Goal: Task Accomplishment & Management: Complete application form

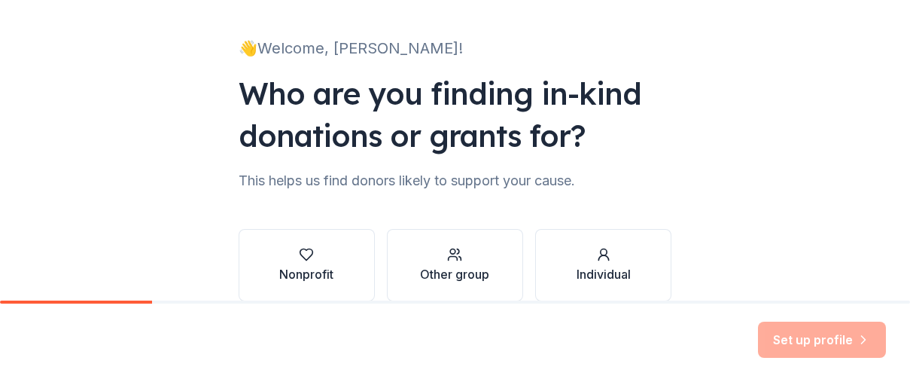
scroll to position [157, 0]
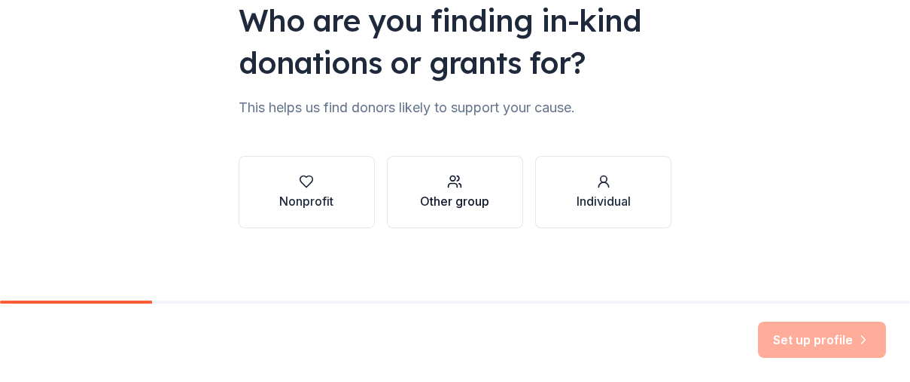
click at [460, 193] on div "Other group" at bounding box center [454, 201] width 69 height 18
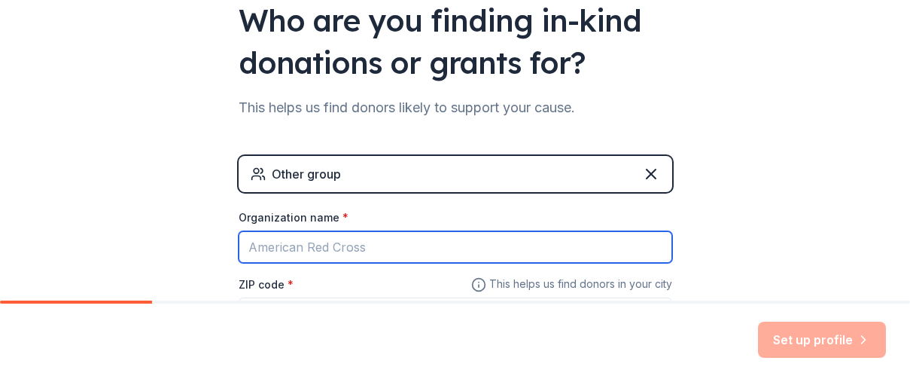
click at [383, 249] on input "Organization name *" at bounding box center [456, 247] width 434 height 32
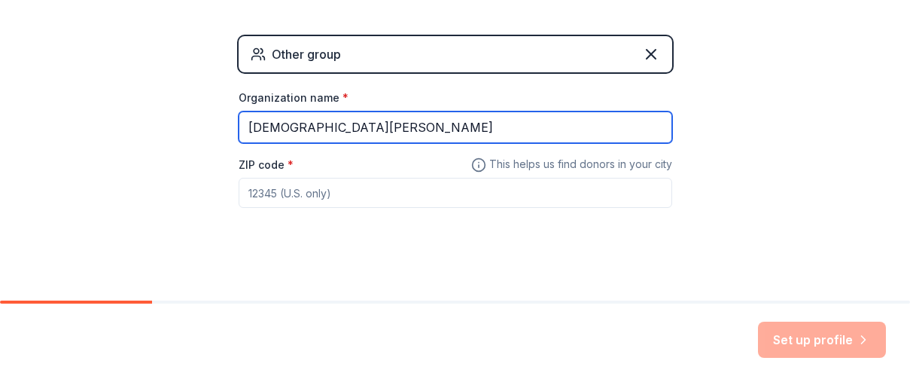
scroll to position [286, 0]
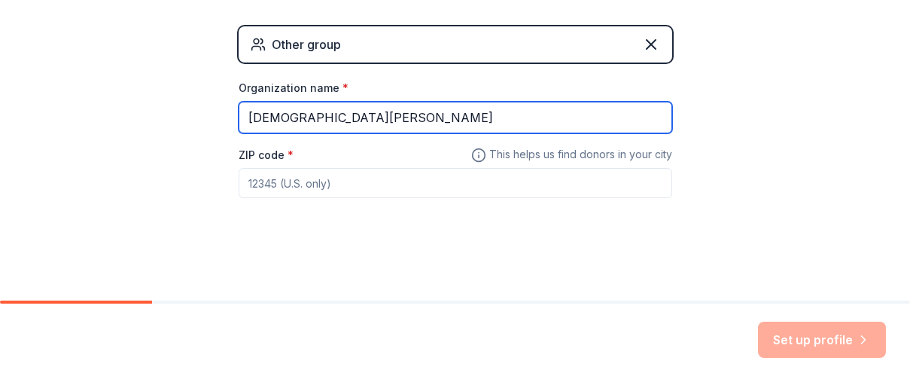
type input "St Christina Orthodox Church"
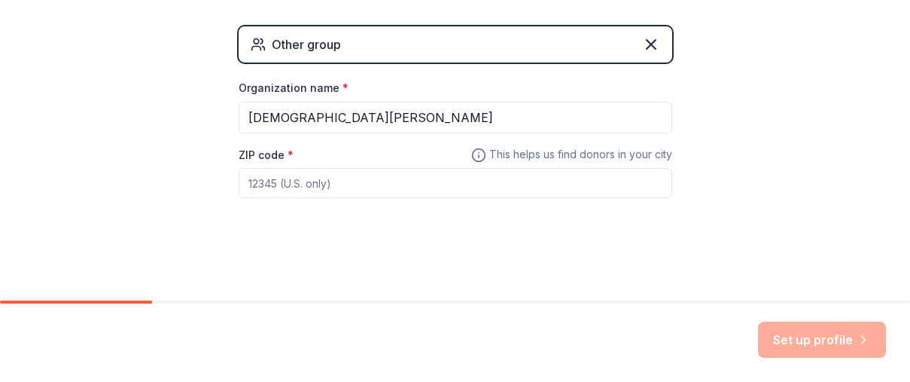
click at [255, 182] on input "ZIP code *" at bounding box center [456, 183] width 434 height 30
click at [285, 187] on input "ZIP code *" at bounding box center [456, 183] width 434 height 30
paste input "94536"
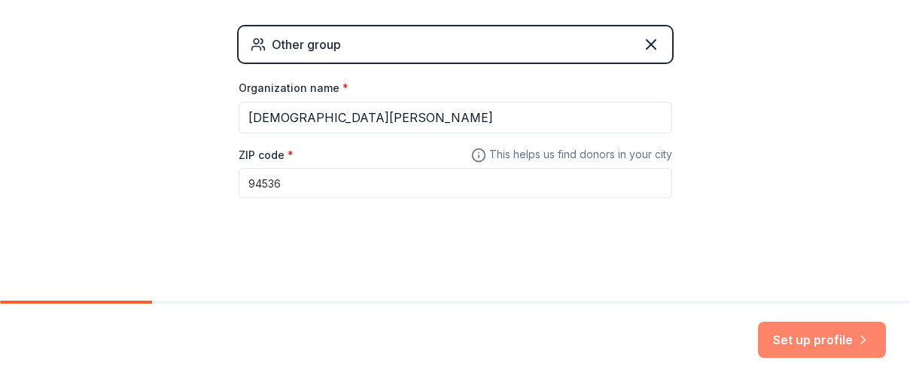
type input "94536"
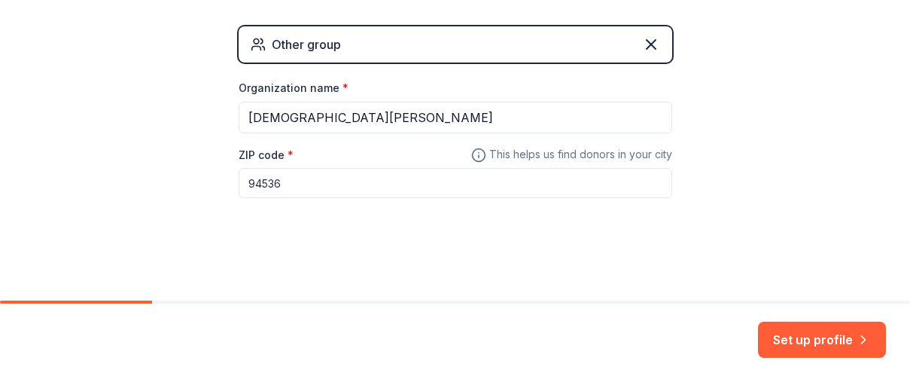
click at [822, 349] on button "Set up profile" at bounding box center [822, 340] width 128 height 36
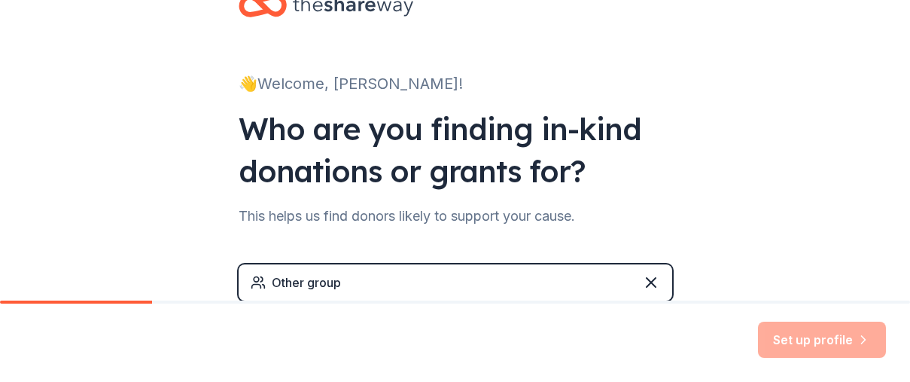
scroll to position [0, 0]
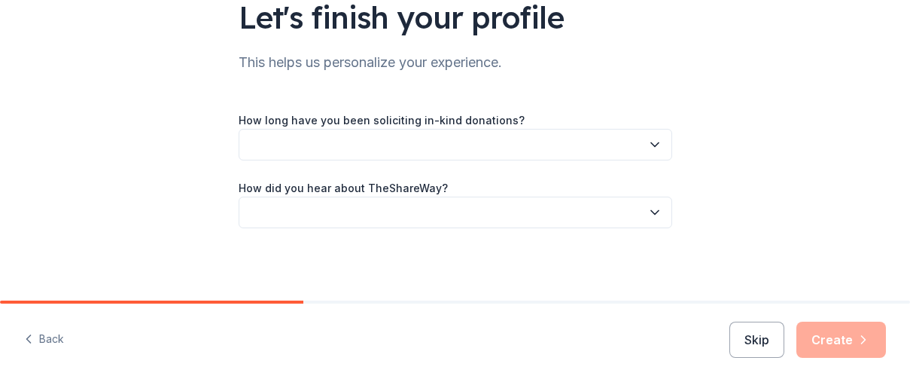
scroll to position [124, 0]
click at [654, 145] on icon "button" at bounding box center [655, 144] width 15 height 15
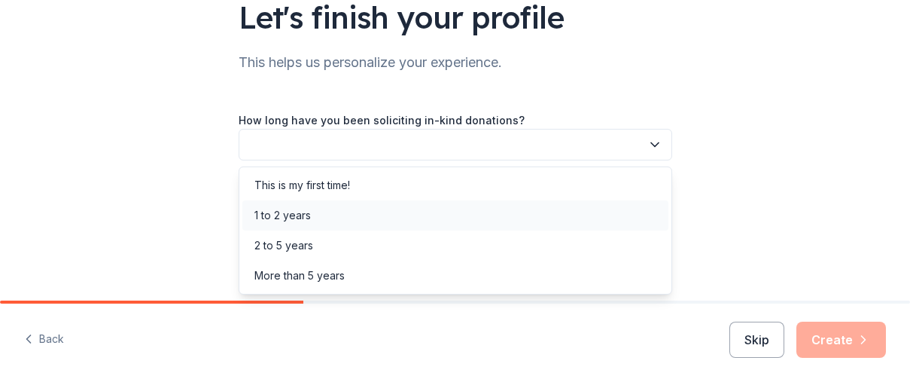
click at [299, 218] on div "1 to 2 years" at bounding box center [283, 215] width 56 height 18
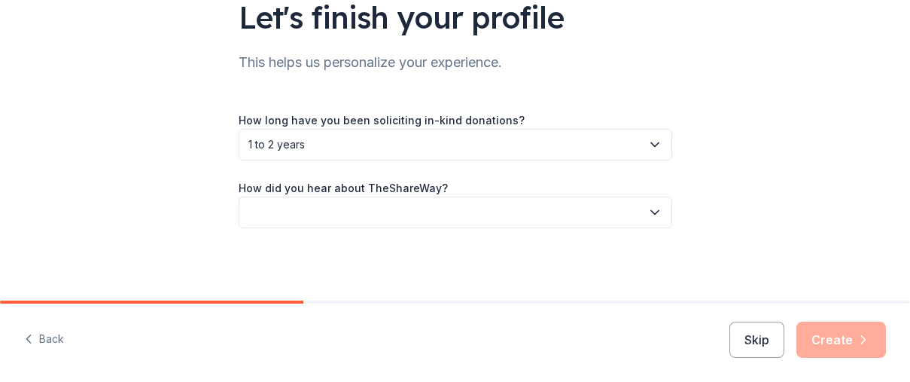
click at [654, 212] on icon "button" at bounding box center [655, 212] width 15 height 15
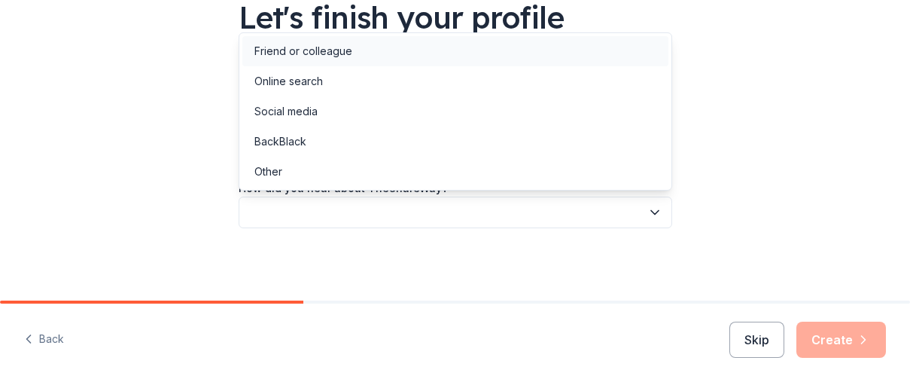
click at [346, 50] on div "Friend or colleague" at bounding box center [304, 51] width 98 height 18
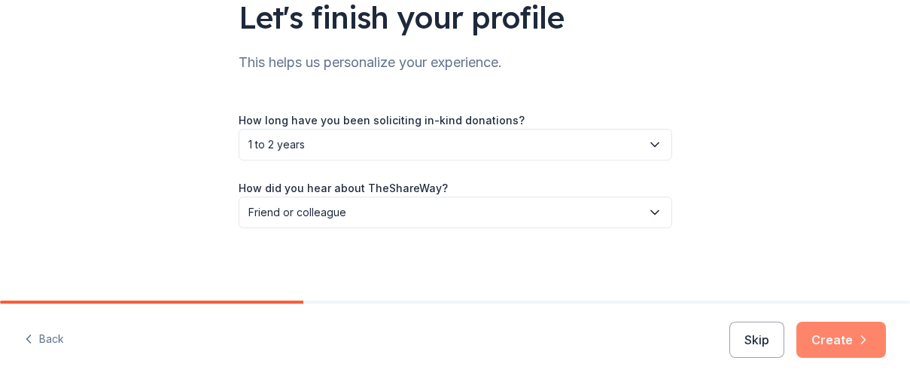
click at [829, 342] on button "Create" at bounding box center [842, 340] width 90 height 36
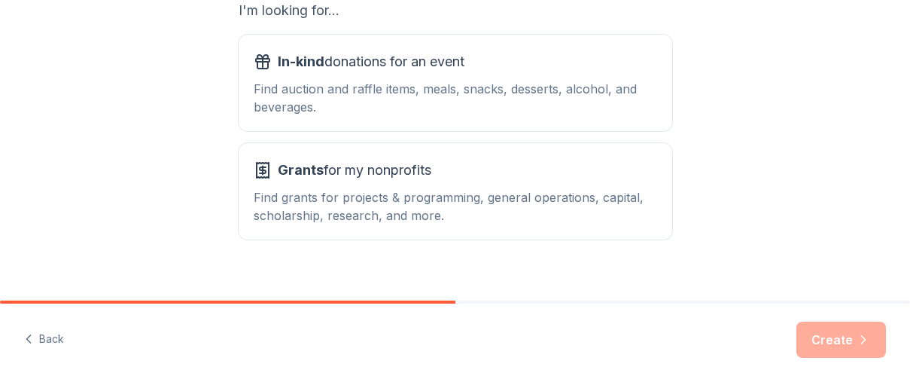
scroll to position [307, 0]
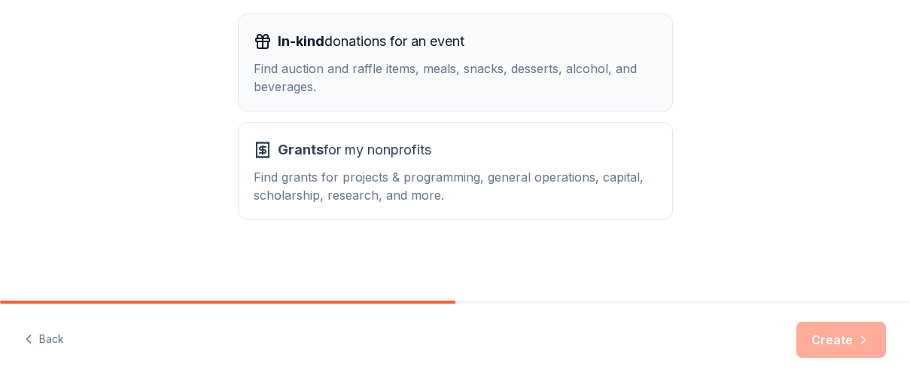
click at [497, 67] on div "Find auction and raffle items, meals, snacks, desserts, alcohol, and beverages." at bounding box center [456, 77] width 404 height 36
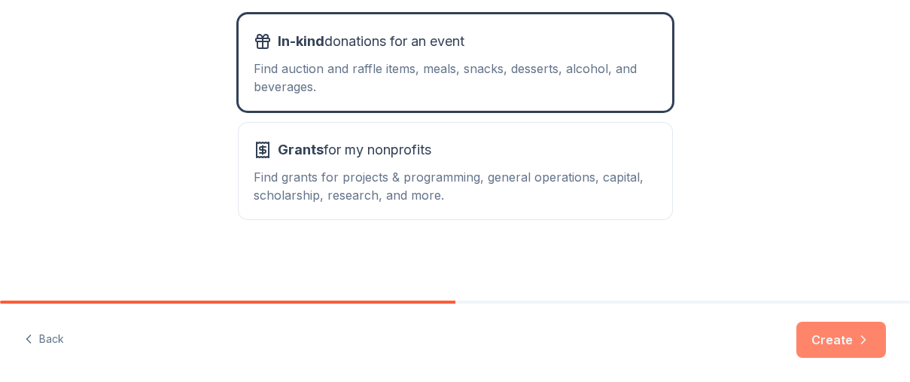
click at [850, 343] on button "Create" at bounding box center [842, 340] width 90 height 36
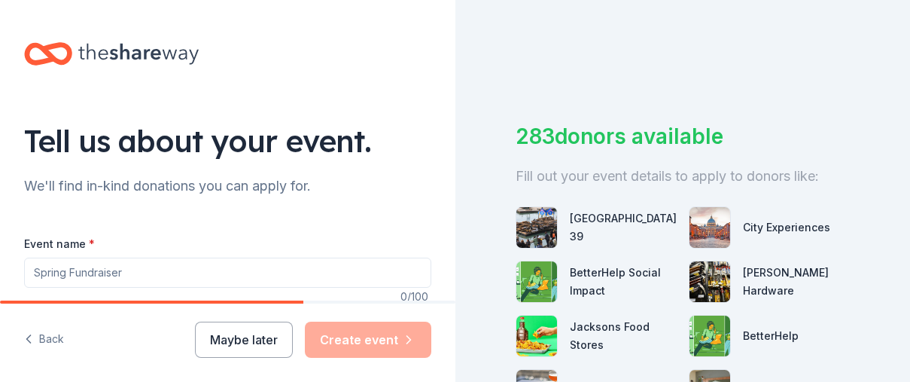
drag, startPoint x: 67, startPoint y: 273, endPoint x: 16, endPoint y: 269, distance: 51.3
click at [67, 273] on input "Event name *" at bounding box center [227, 273] width 407 height 30
drag, startPoint x: 69, startPoint y: 274, endPoint x: 14, endPoint y: 267, distance: 54.6
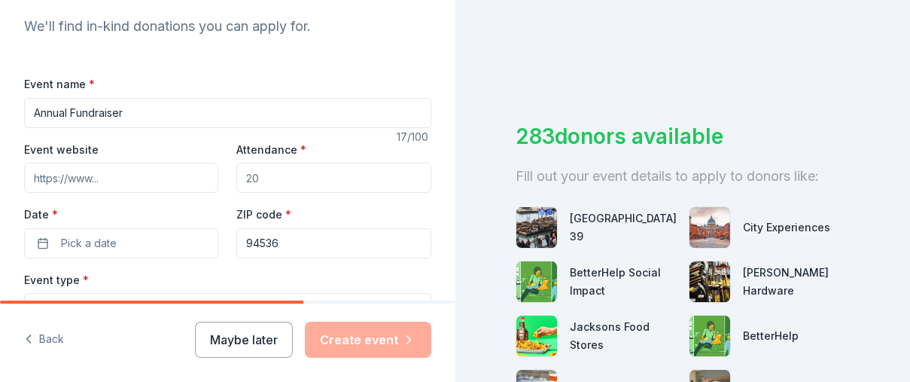
scroll to position [172, 0]
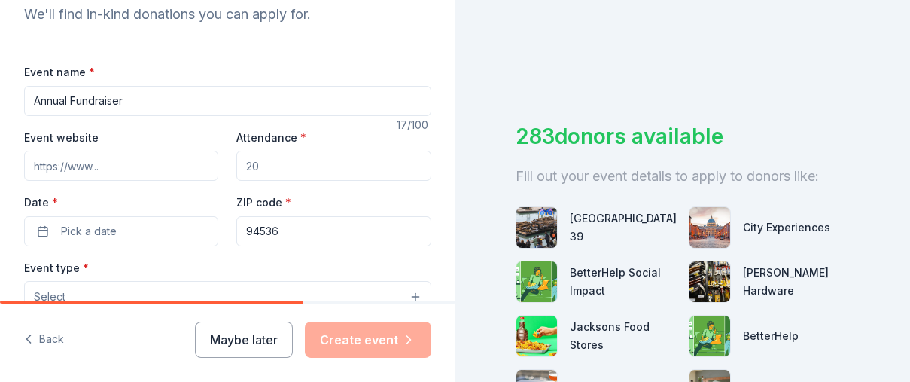
type input "Annual Fundraiser"
click at [128, 168] on input "Event website" at bounding box center [121, 166] width 194 height 30
click at [34, 167] on input "Event website" at bounding box center [121, 166] width 194 height 30
paste input "https://www.stchristinaorthodox.org/calendar"
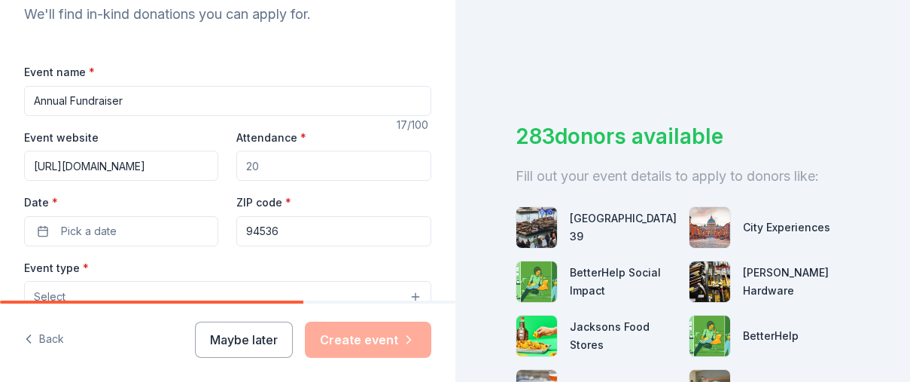
type input "https://www.stchristinaorthodox.org/calendar"
drag, startPoint x: 261, startPoint y: 166, endPoint x: 248, endPoint y: 166, distance: 13.6
click at [248, 166] on input "Attendance *" at bounding box center [333, 166] width 194 height 30
drag, startPoint x: 266, startPoint y: 166, endPoint x: 279, endPoint y: 169, distance: 13.2
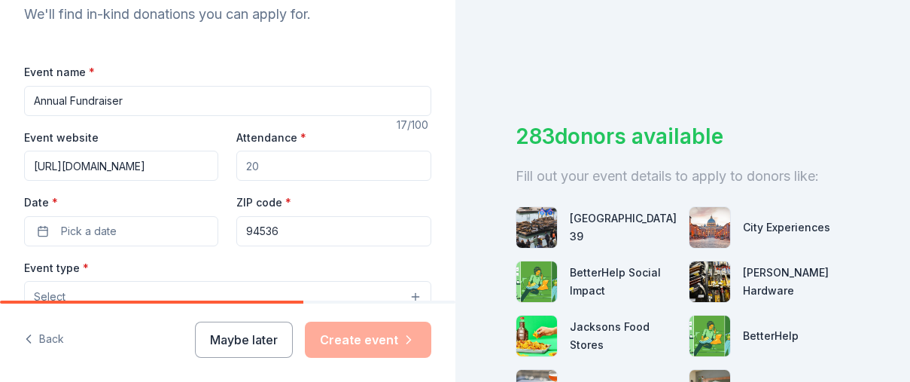
click at [267, 166] on input "Attendance *" at bounding box center [333, 166] width 194 height 30
drag, startPoint x: 264, startPoint y: 166, endPoint x: 445, endPoint y: 194, distance: 182.8
click at [237, 164] on input "Attendance *" at bounding box center [333, 166] width 194 height 30
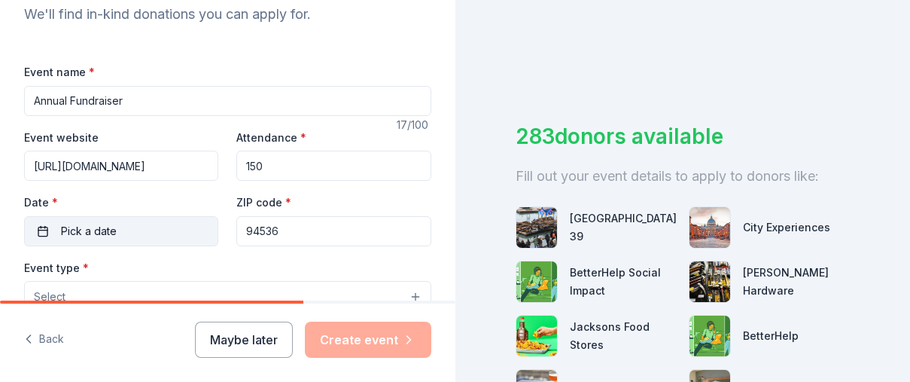
type input "150"
click at [78, 230] on span "Pick a date" at bounding box center [89, 231] width 56 height 18
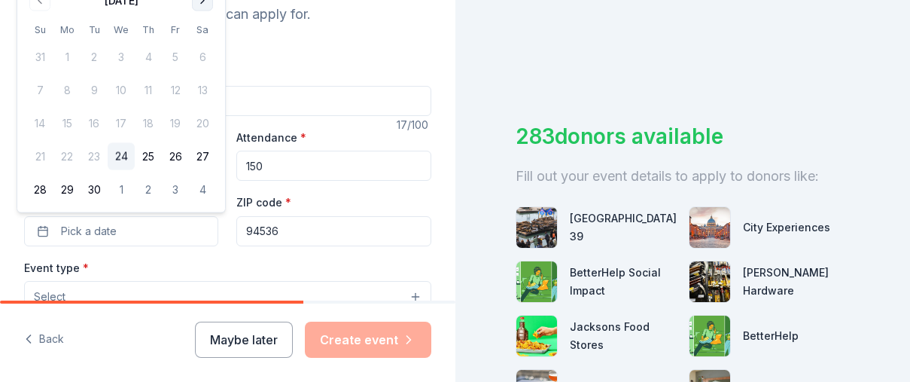
click at [203, 1] on button "Go to next month" at bounding box center [202, 0] width 21 height 21
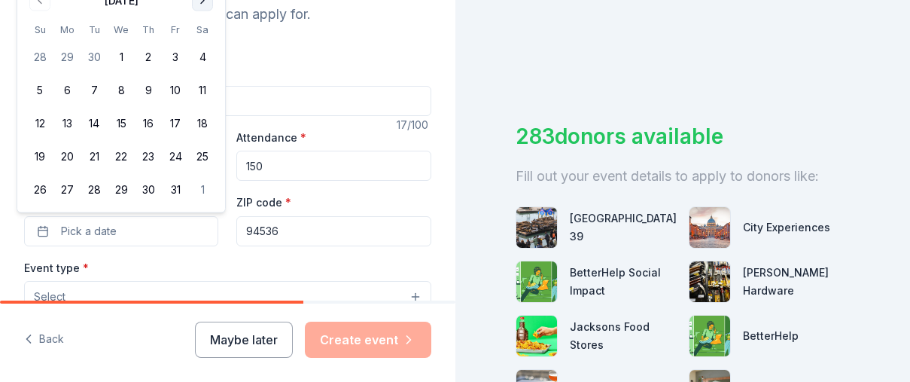
click at [203, 1] on button "Go to next month" at bounding box center [202, 0] width 21 height 21
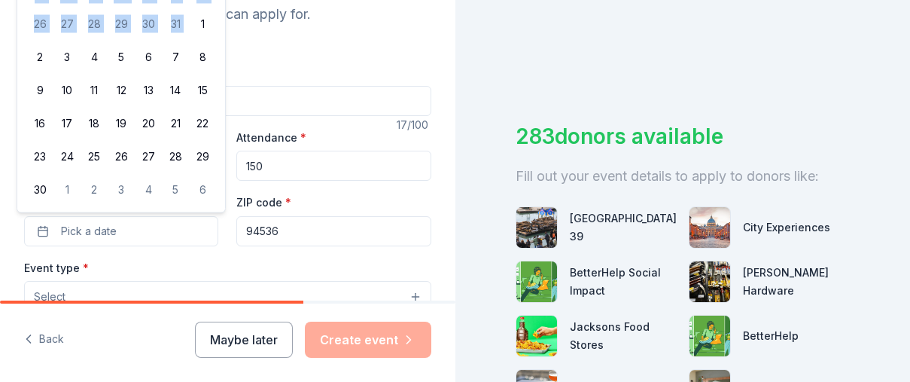
drag, startPoint x: 219, startPoint y: 12, endPoint x: 209, endPoint y: 9, distance: 10.2
click at [209, 9] on div "November 2025 Su Mo Tu We Th Fr Sa 26 27 28 29 30 31 1 2 3 4 5 6 7 8 9 10 11 12…" at bounding box center [121, 80] width 208 height 266
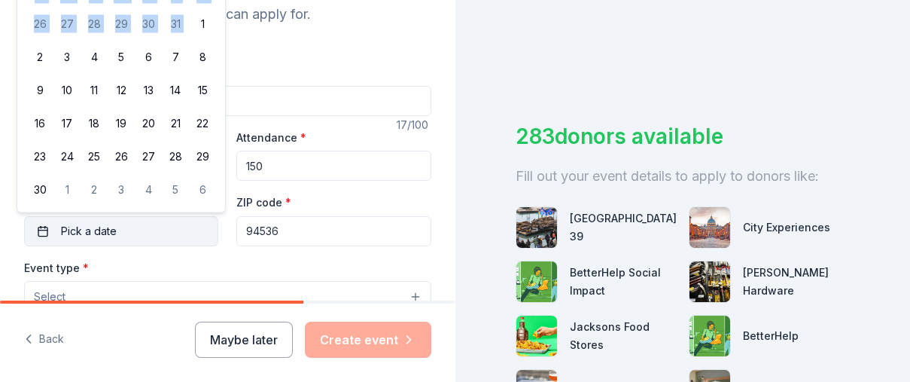
click at [122, 227] on button "Pick a date" at bounding box center [121, 231] width 194 height 30
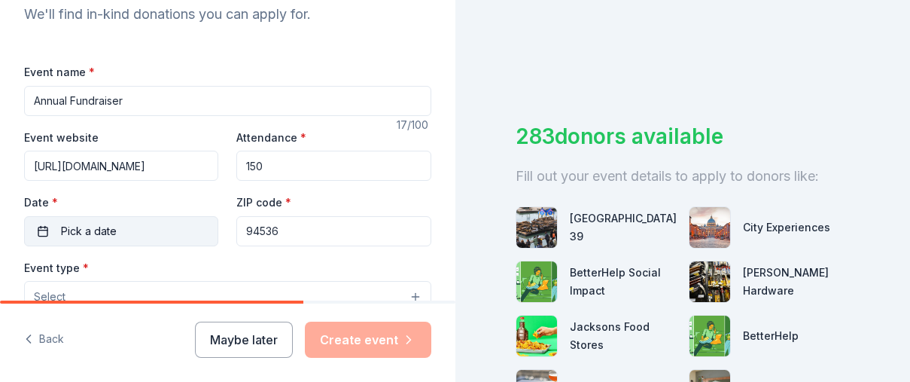
click at [63, 228] on span "Pick a date" at bounding box center [89, 231] width 56 height 18
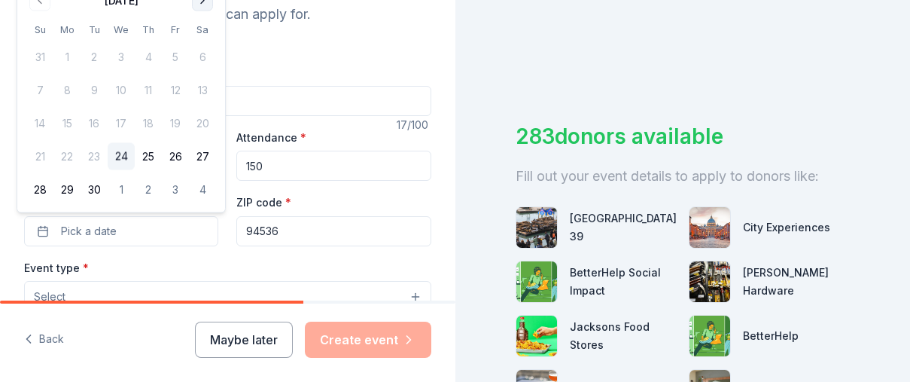
click at [204, 2] on button "Go to next month" at bounding box center [202, 0] width 21 height 21
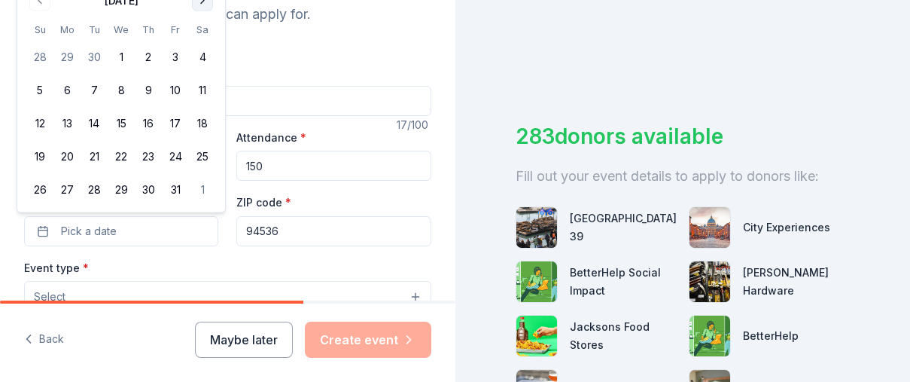
click at [204, 2] on button "Go to next month" at bounding box center [202, 0] width 21 height 21
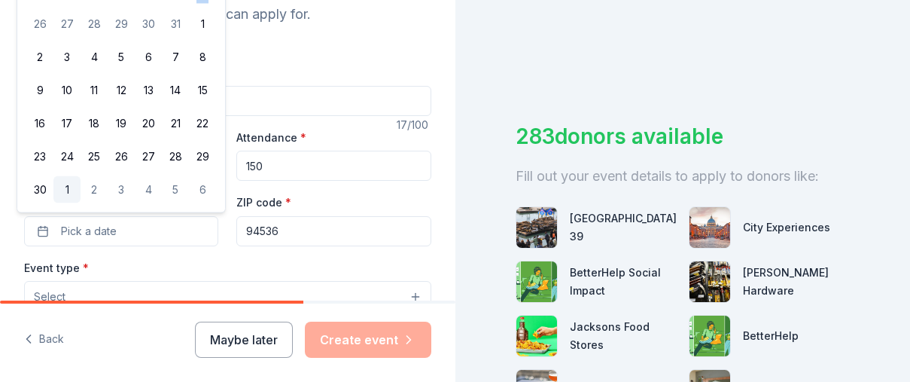
click at [66, 186] on button "1" at bounding box center [66, 189] width 27 height 27
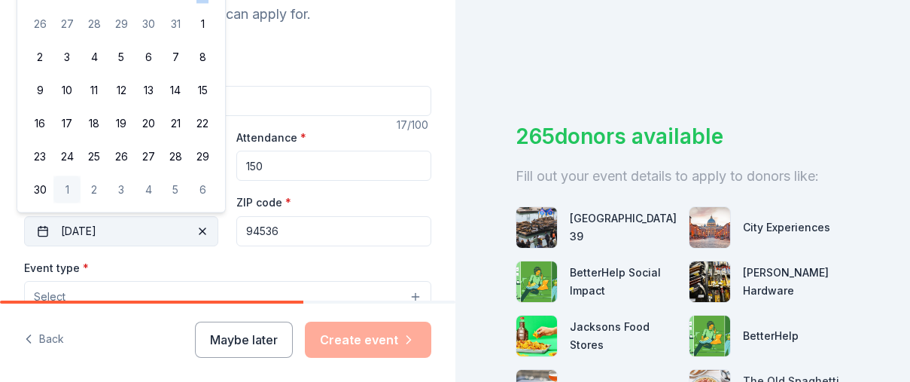
click at [66, 233] on button "12/01/2025" at bounding box center [121, 231] width 194 height 30
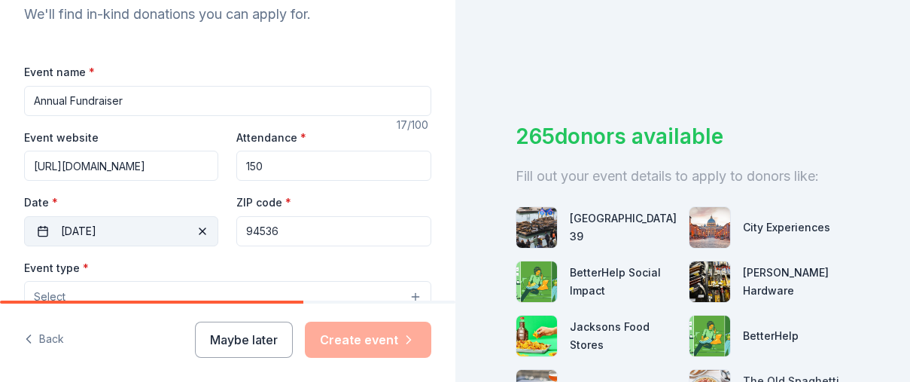
click at [205, 231] on span "button" at bounding box center [203, 231] width 18 height 18
click at [131, 232] on button "Pick a date" at bounding box center [121, 231] width 194 height 30
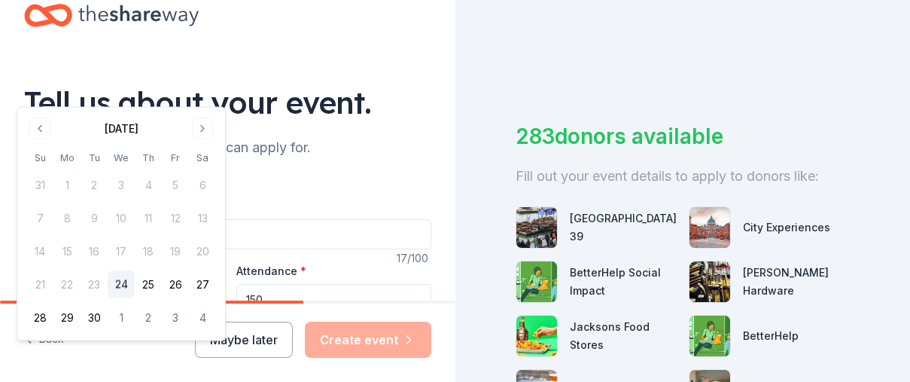
scroll to position [37, 0]
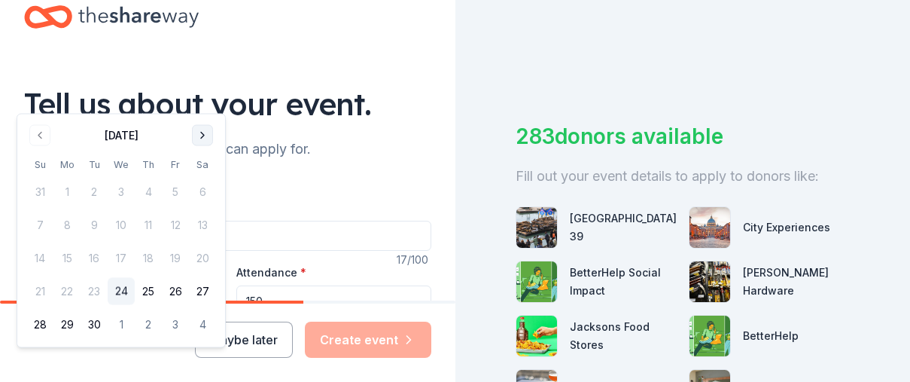
click at [205, 132] on button "Go to next month" at bounding box center [202, 135] width 21 height 21
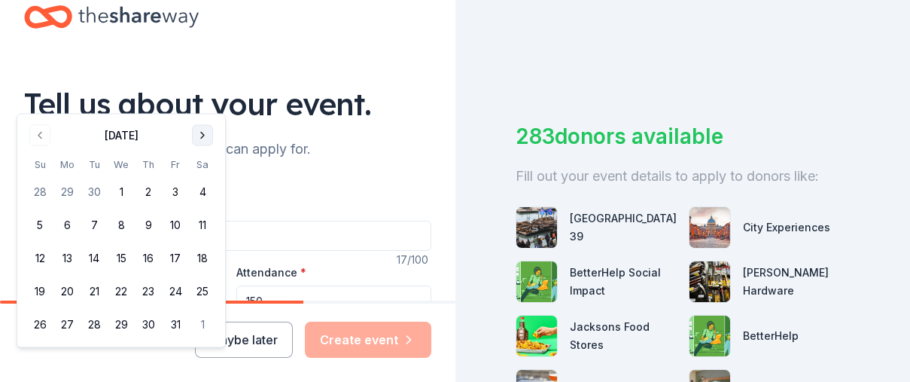
click at [205, 132] on button "Go to next month" at bounding box center [202, 135] width 21 height 21
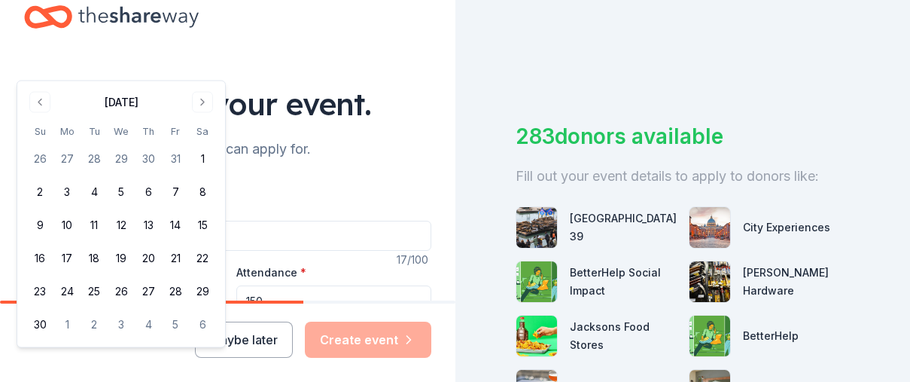
click at [203, 102] on button "Go to next month" at bounding box center [202, 102] width 21 height 21
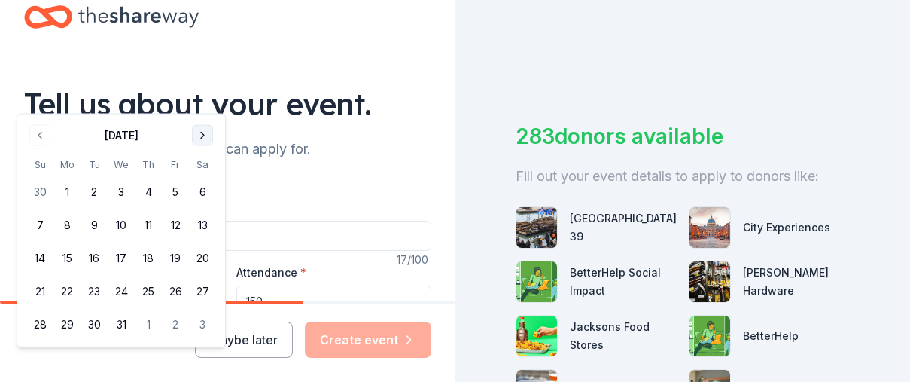
click at [203, 136] on button "Go to next month" at bounding box center [202, 135] width 21 height 21
click at [204, 136] on button "Go to next month" at bounding box center [202, 135] width 21 height 21
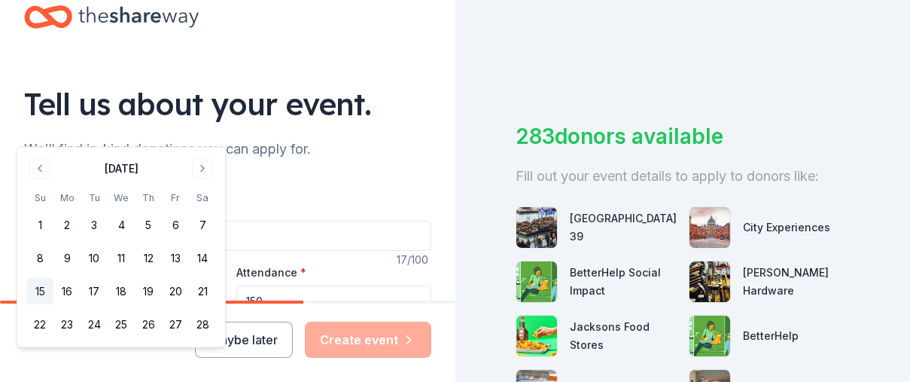
click at [40, 291] on button "15" at bounding box center [39, 291] width 27 height 27
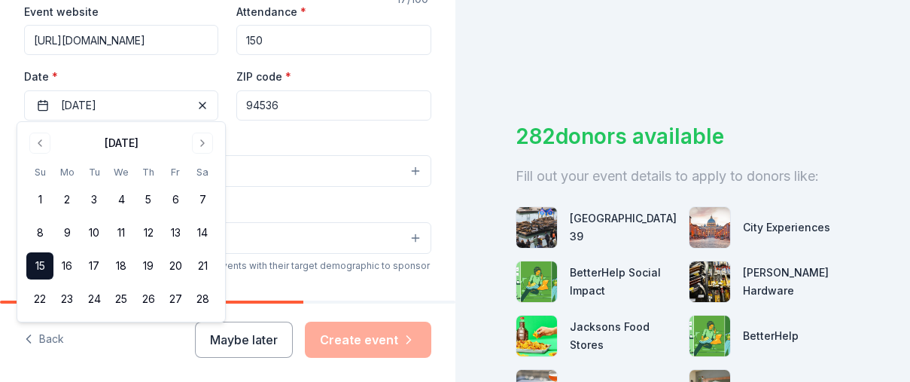
scroll to position [300, 0]
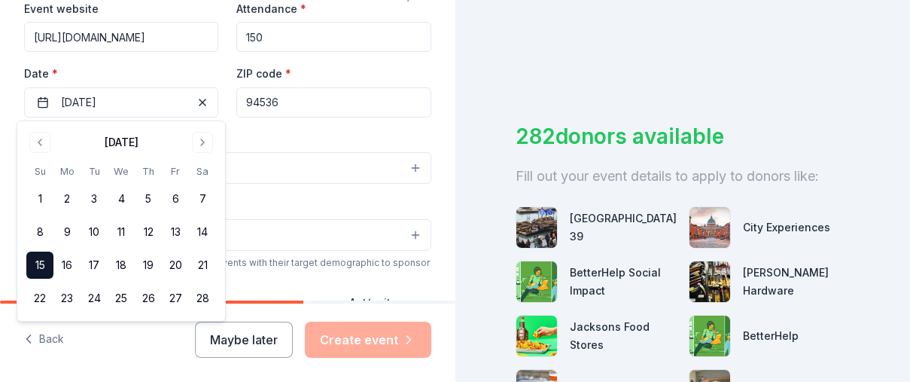
click at [344, 142] on div "Event type * Select" at bounding box center [227, 157] width 407 height 55
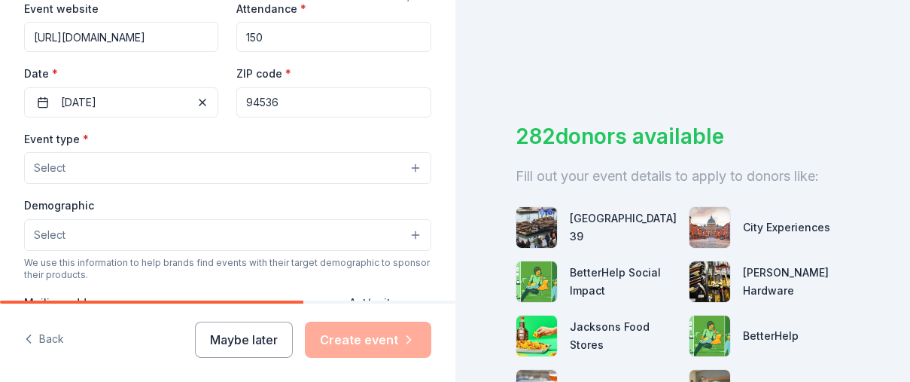
click at [58, 169] on span "Select" at bounding box center [50, 168] width 32 height 18
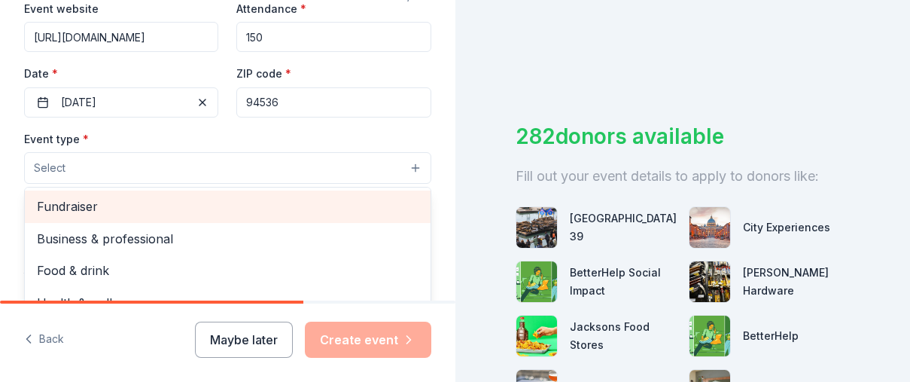
click at [102, 205] on span "Fundraiser" at bounding box center [228, 207] width 382 height 20
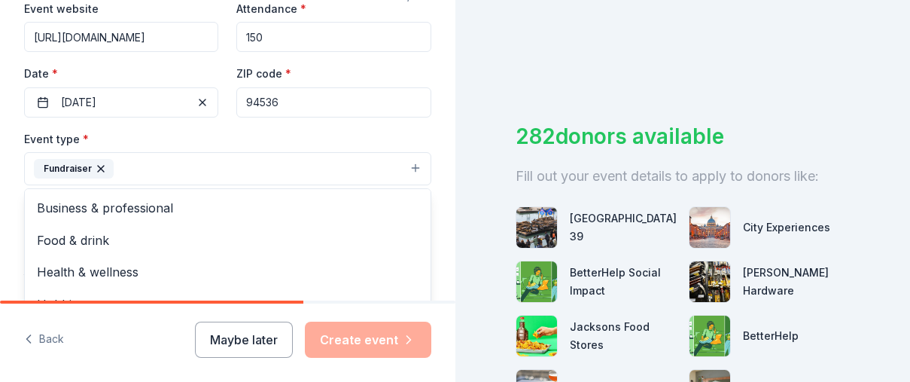
click at [241, 136] on div "Event type * Fundraiser Business & professional Food & drink Health & wellness …" at bounding box center [227, 158] width 407 height 56
click at [292, 237] on button "Select" at bounding box center [227, 237] width 407 height 32
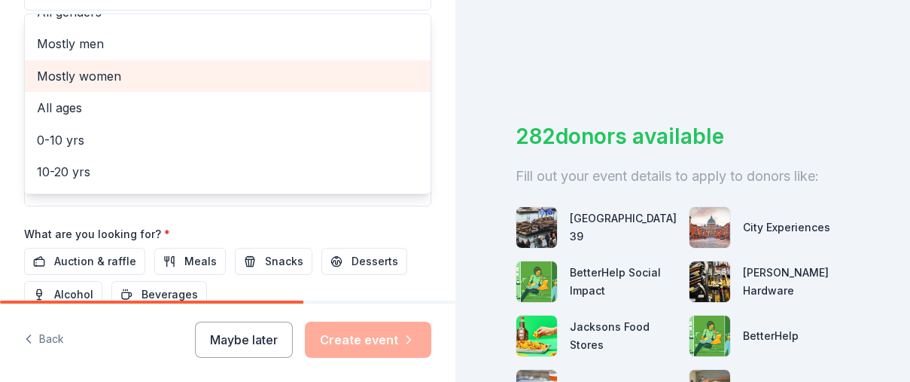
scroll to position [17, 0]
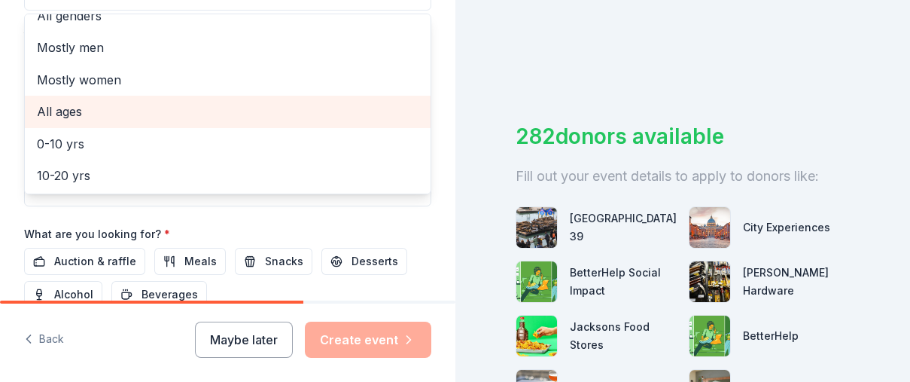
click at [92, 111] on span "All ages" at bounding box center [228, 112] width 382 height 20
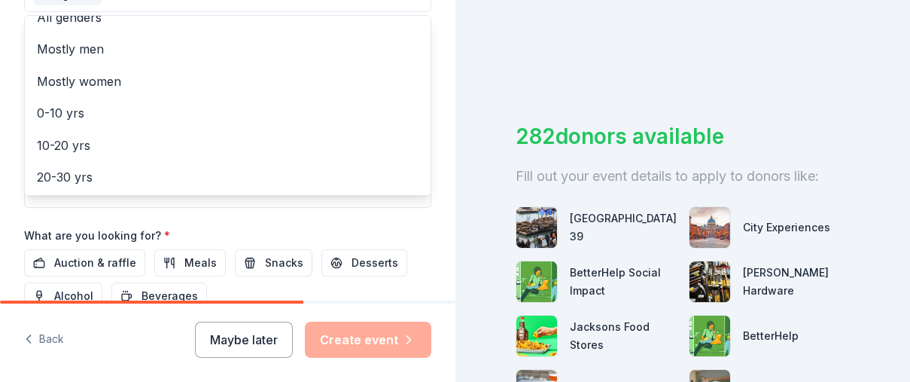
click at [425, 221] on div "Event name * Annual Fundraiser 17 /100 Event website https://www.stchristinaort…" at bounding box center [227, 41] width 407 height 699
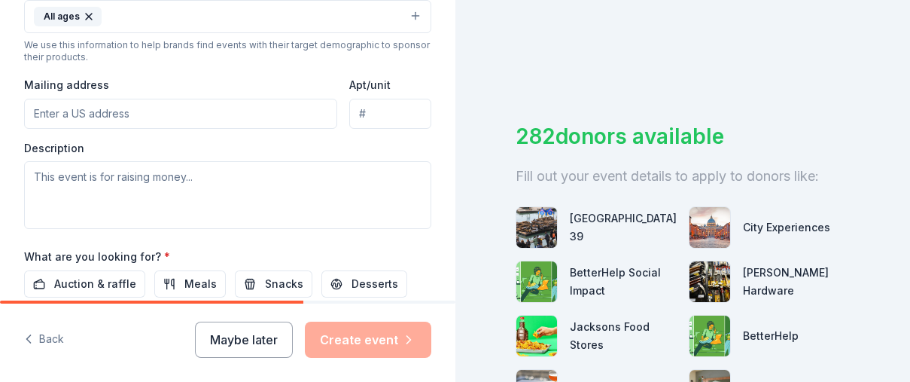
click at [46, 113] on input "Mailing address" at bounding box center [180, 114] width 313 height 30
paste input "https://www.stchristinaorthodox.org/calendar"
type input "https://www.stchristinaorthodox.org/calen"
drag, startPoint x: 33, startPoint y: 112, endPoint x: 319, endPoint y: 129, distance: 285.9
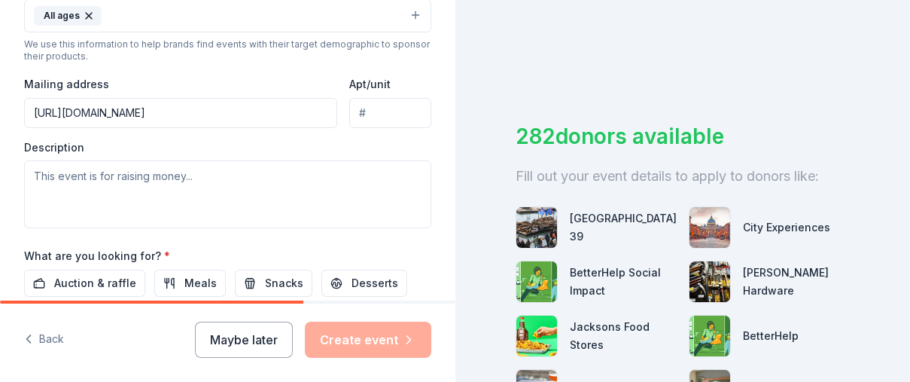
click at [319, 129] on div "Event type * Fundraiser Demographic All ages We use this information to help br…" at bounding box center [227, 68] width 407 height 320
click at [84, 113] on input "Mailing address" at bounding box center [180, 113] width 313 height 30
paste input "3612 Peralta Blvd, Fremont, CA 94536"
type input "3612 Peralta Boulevard, Fremont, CA, 94536"
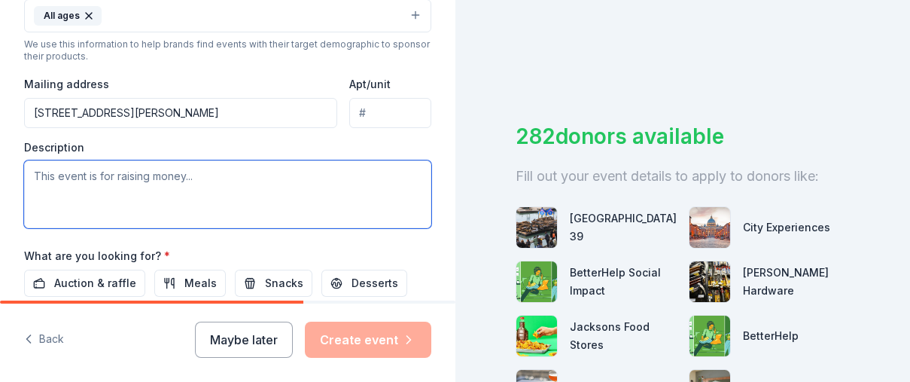
click at [36, 176] on textarea at bounding box center [227, 194] width 407 height 68
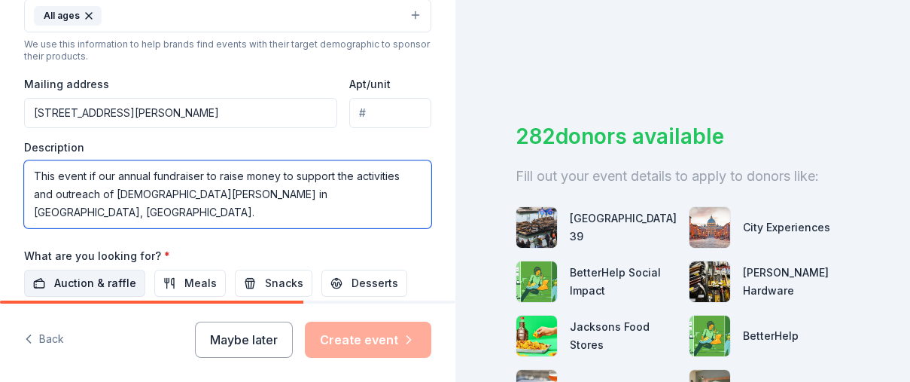
type textarea "This event if our annual fundraiser to raise money to support the activities an…"
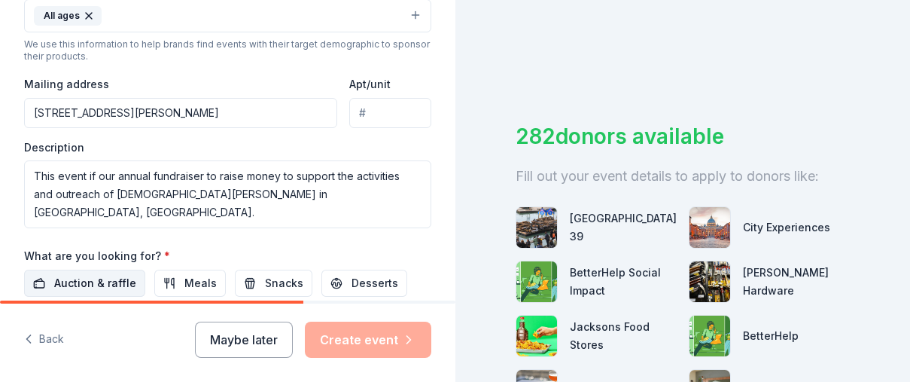
click at [122, 282] on span "Auction & raffle" at bounding box center [95, 283] width 82 height 18
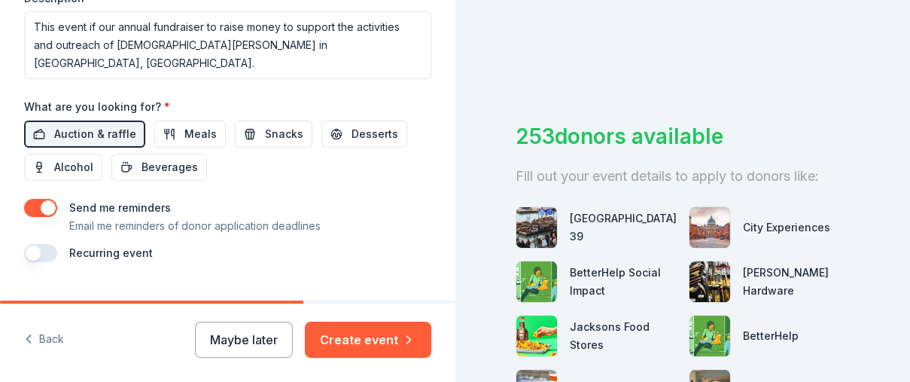
scroll to position [705, 0]
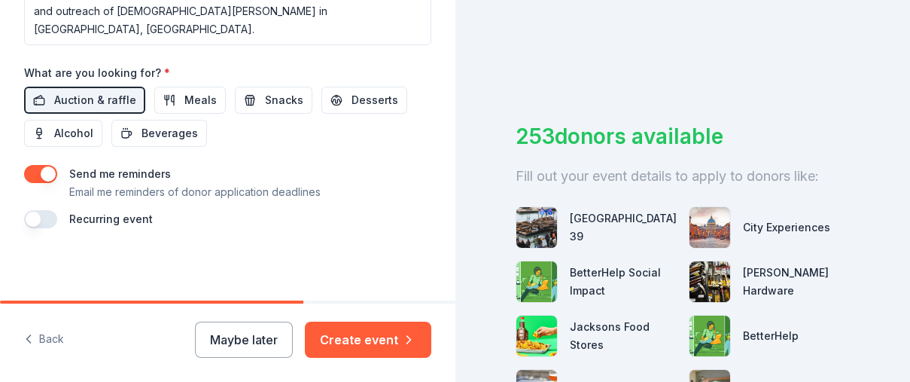
click at [50, 221] on button "button" at bounding box center [40, 219] width 33 height 18
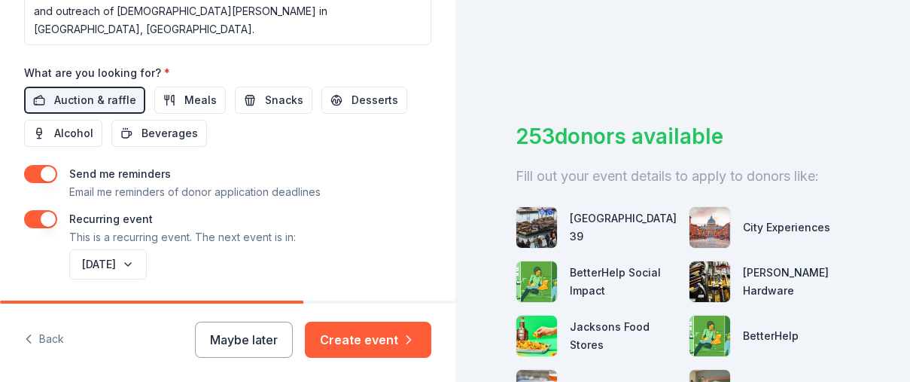
scroll to position [759, 0]
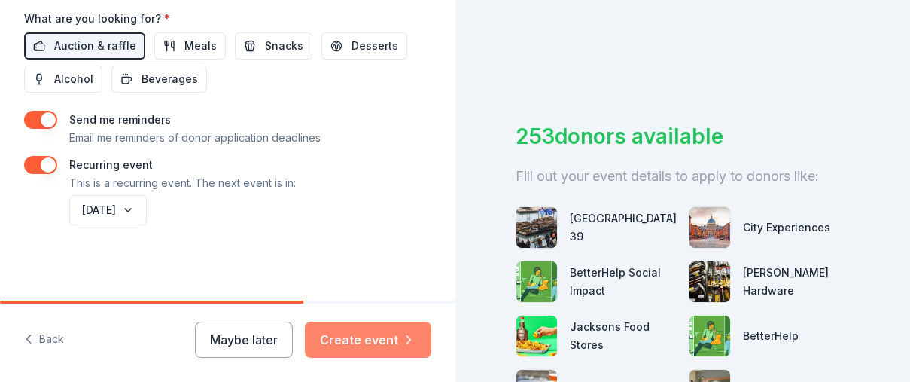
click at [390, 338] on button "Create event" at bounding box center [368, 340] width 127 height 36
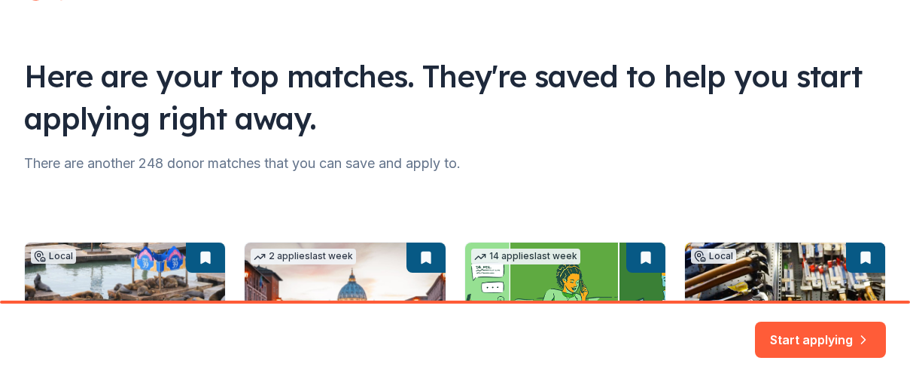
scroll to position [64, 0]
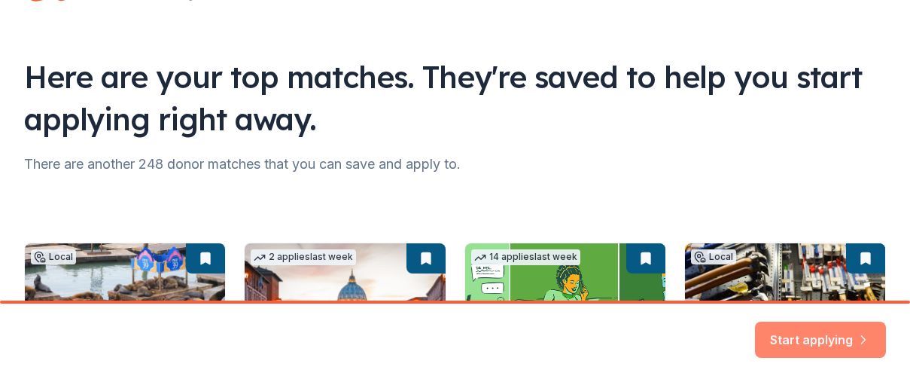
click at [804, 335] on button "Start applying" at bounding box center [820, 331] width 131 height 36
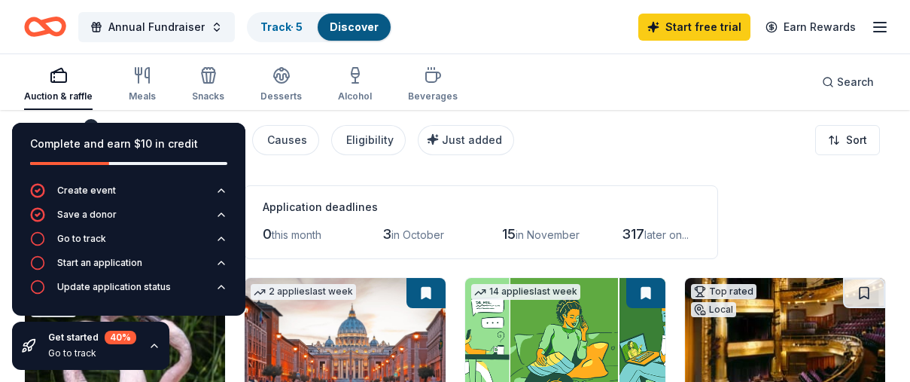
click at [156, 349] on icon "button" at bounding box center [154, 346] width 12 height 12
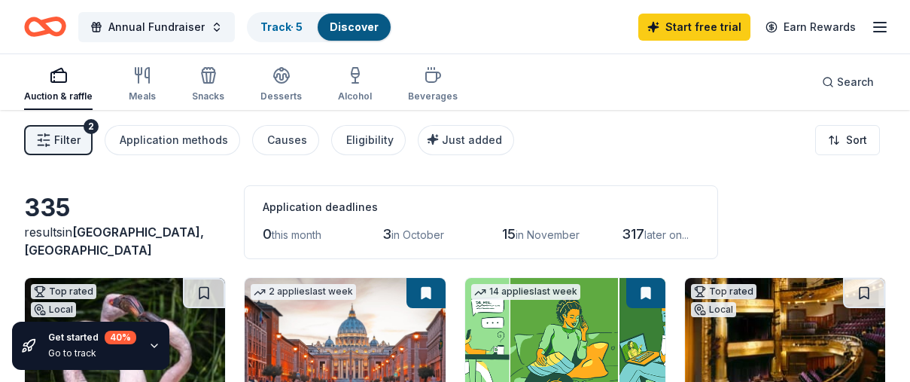
click at [155, 346] on icon "button" at bounding box center [154, 346] width 12 height 12
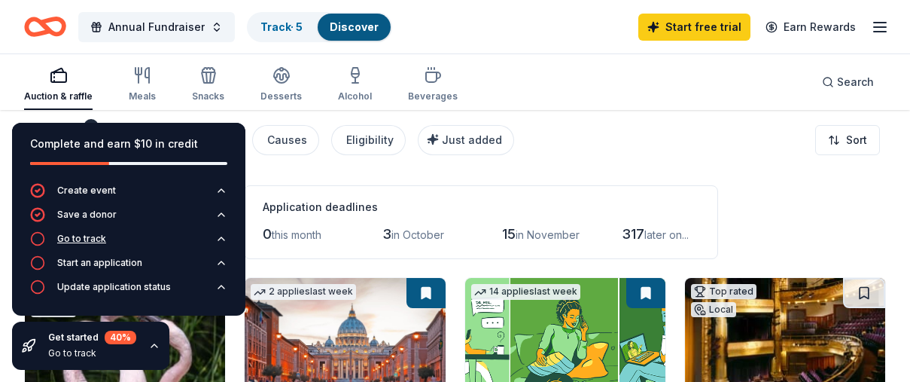
click at [75, 236] on div "Go to track" at bounding box center [81, 239] width 49 height 12
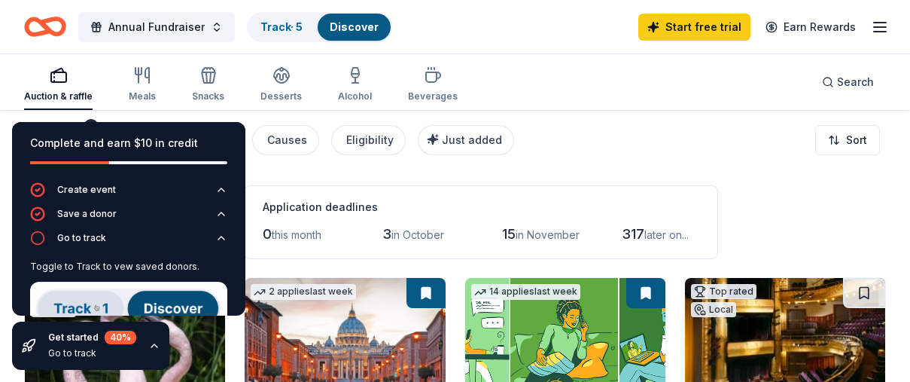
scroll to position [32, 0]
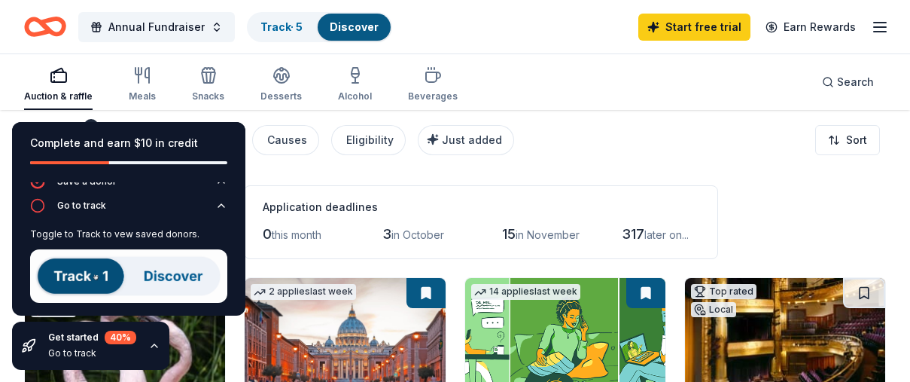
click at [169, 277] on img at bounding box center [128, 275] width 197 height 53
click at [169, 276] on img at bounding box center [128, 275] width 197 height 53
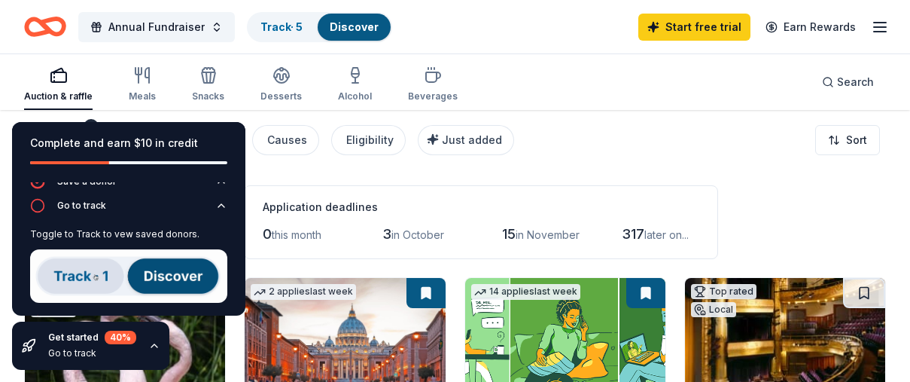
click at [87, 282] on img at bounding box center [128, 275] width 197 height 53
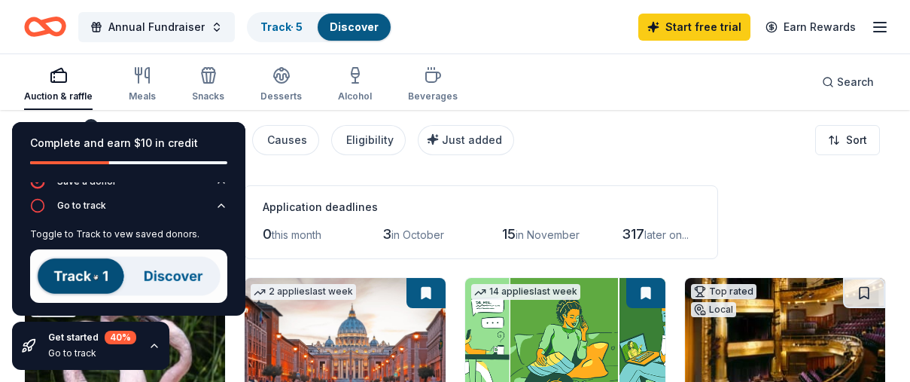
click at [202, 288] on img at bounding box center [128, 275] width 197 height 53
click at [68, 280] on img at bounding box center [128, 275] width 197 height 53
click at [194, 278] on img at bounding box center [128, 275] width 197 height 53
click at [58, 279] on img at bounding box center [128, 275] width 197 height 53
click at [212, 134] on div "Complete and earn $10 in credit" at bounding box center [128, 143] width 197 height 18
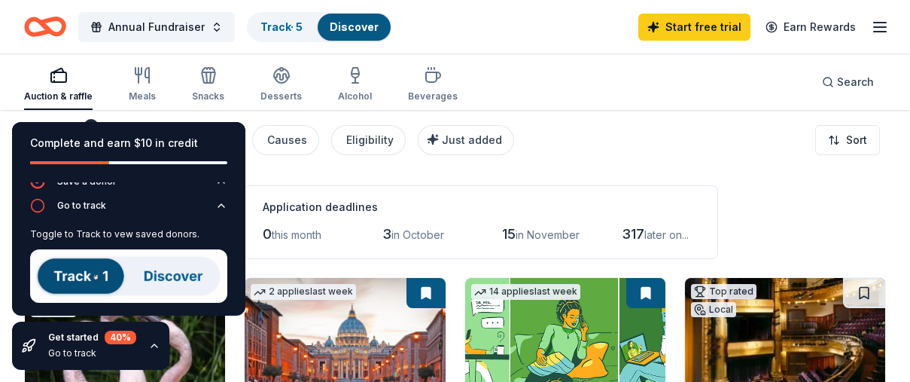
click at [31, 138] on div "Complete and earn $10 in credit" at bounding box center [128, 143] width 197 height 18
click at [154, 348] on icon "button" at bounding box center [154, 346] width 12 height 12
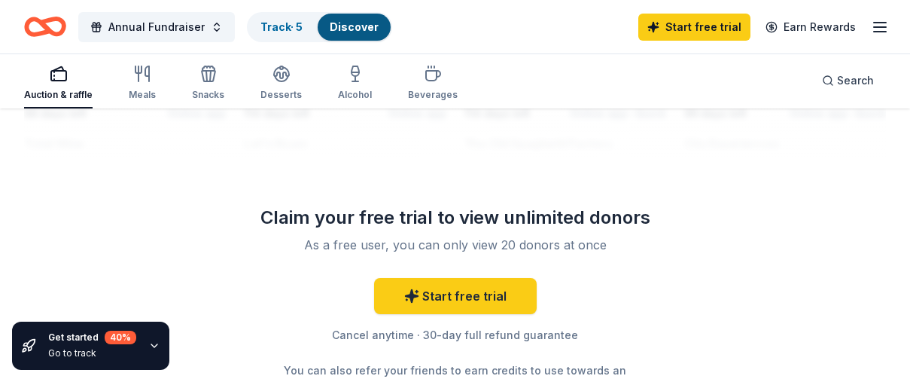
scroll to position [1828, 0]
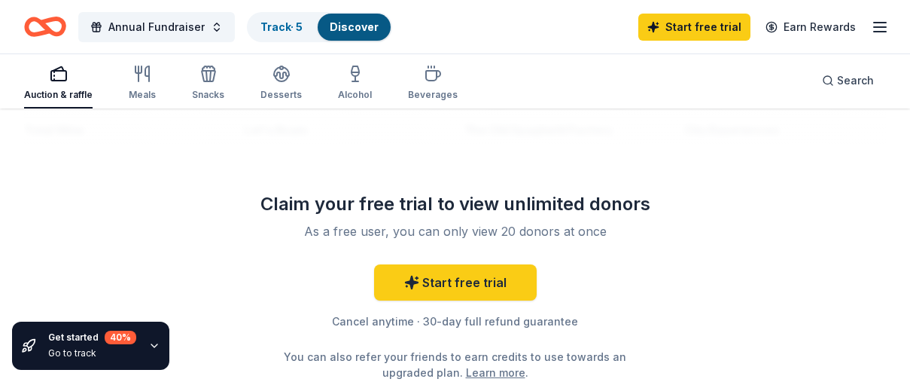
click at [352, 28] on link "Discover" at bounding box center [354, 26] width 49 height 13
click at [288, 27] on link "Track · 5" at bounding box center [282, 26] width 42 height 13
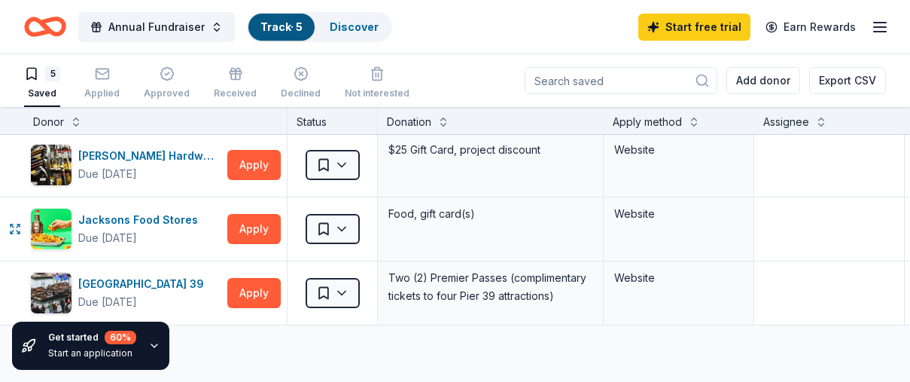
scroll to position [167, 0]
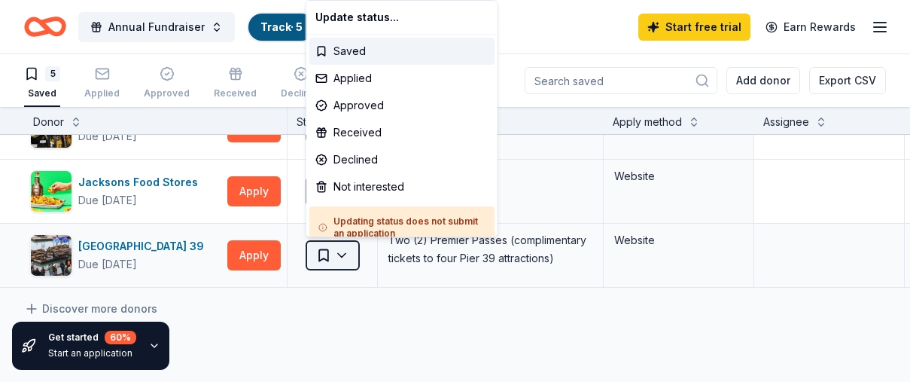
click at [340, 253] on html "Annual Fundraiser Track · 5 Discover Start free trial Earn Rewards 5 Saved Appl…" at bounding box center [455, 191] width 910 height 382
click at [258, 255] on html "Annual Fundraiser Track · 5 Discover Start free trial Earn Rewards 5 Saved Appl…" at bounding box center [455, 191] width 910 height 382
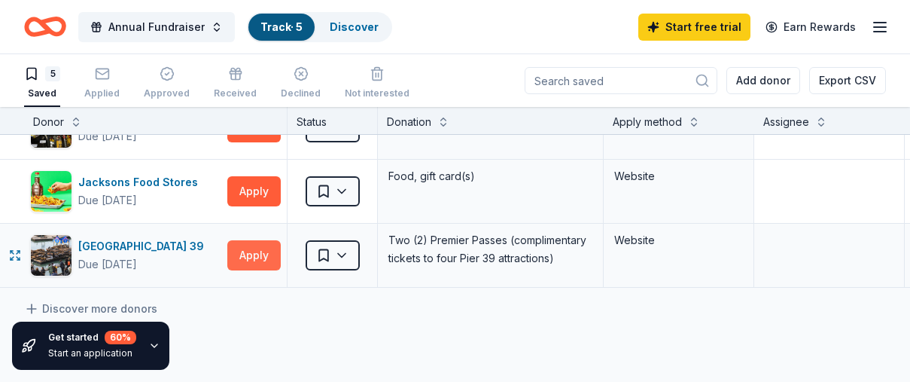
click at [251, 255] on button "Apply" at bounding box center [253, 255] width 53 height 30
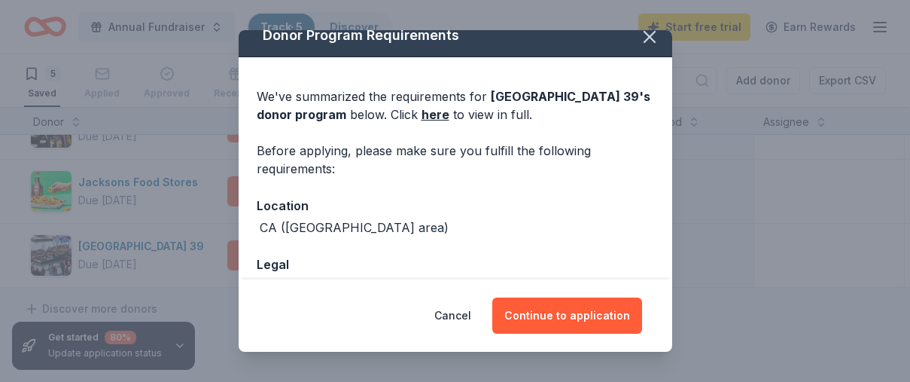
scroll to position [0, 0]
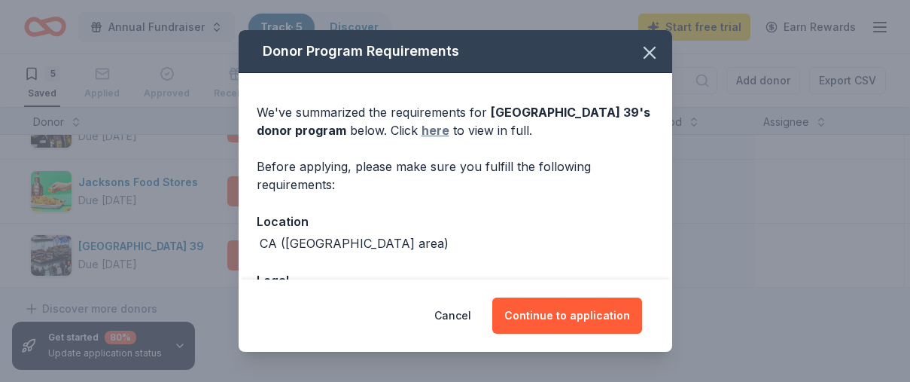
click at [428, 130] on link "here" at bounding box center [436, 130] width 28 height 18
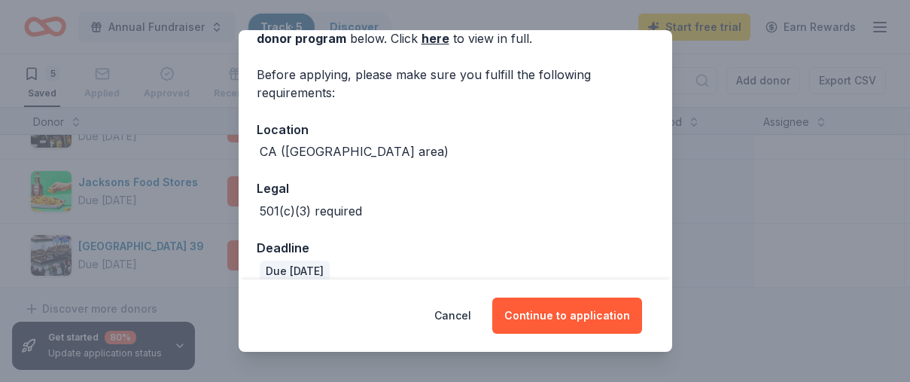
scroll to position [111, 0]
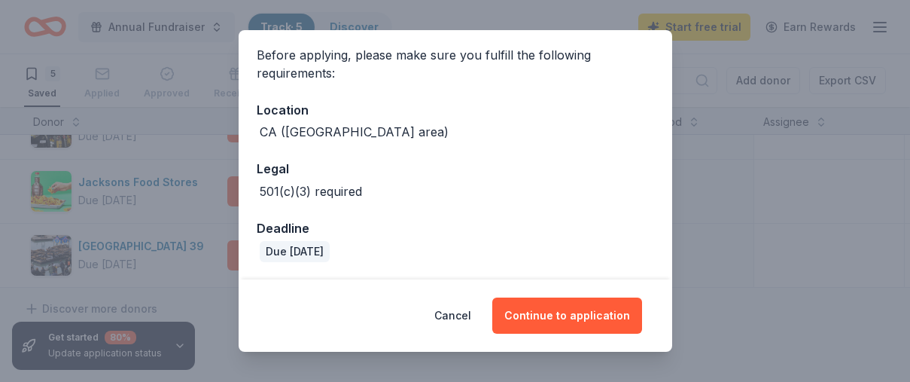
click at [465, 314] on button "Cancel" at bounding box center [453, 315] width 37 height 36
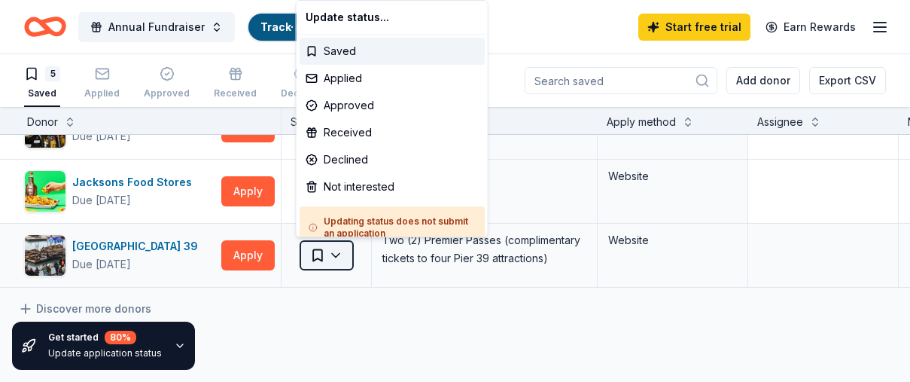
click at [341, 255] on html "Annual Fundraiser Track · 5 Discover Start free trial Earn Rewards 5 Saved Appl…" at bounding box center [455, 191] width 910 height 382
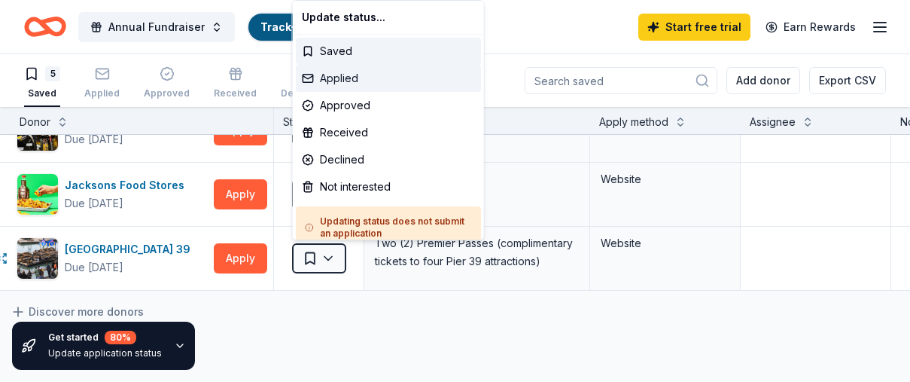
click at [352, 75] on div "Applied" at bounding box center [388, 78] width 185 height 27
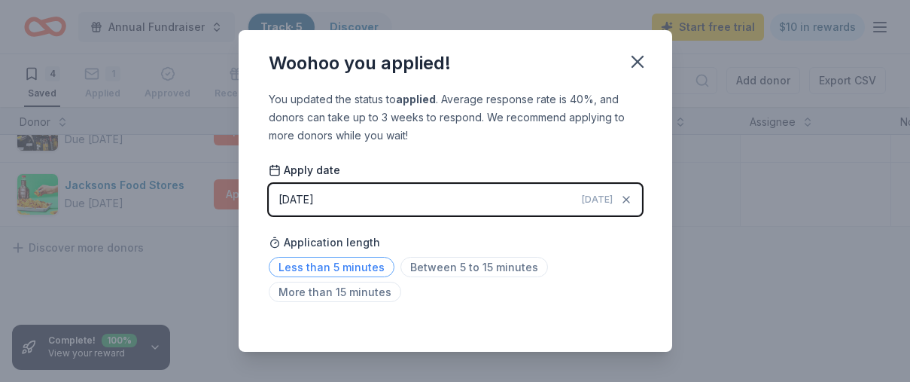
click at [343, 264] on span "Less than 5 minutes" at bounding box center [332, 267] width 126 height 20
click at [635, 52] on icon "button" at bounding box center [637, 61] width 21 height 21
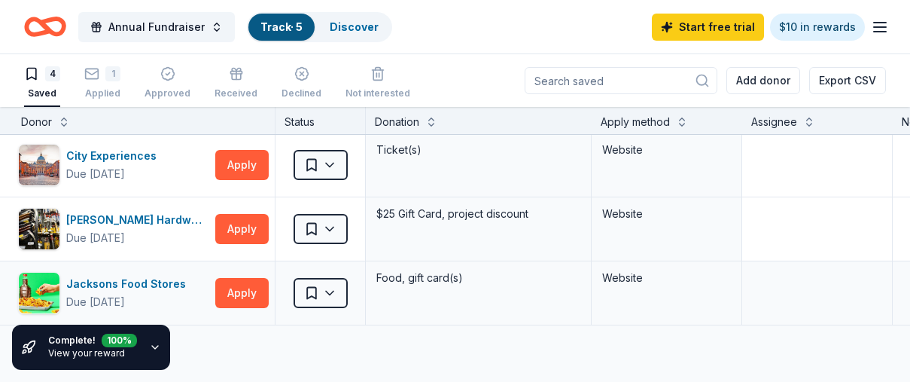
scroll to position [63, 12]
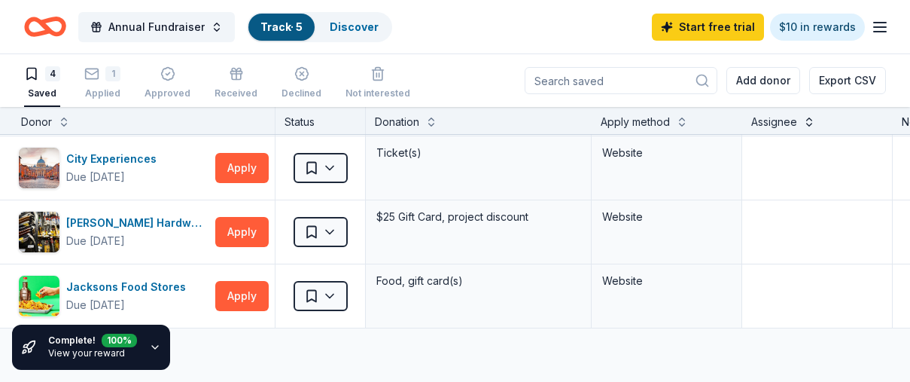
click at [811, 124] on button at bounding box center [810, 120] width 12 height 15
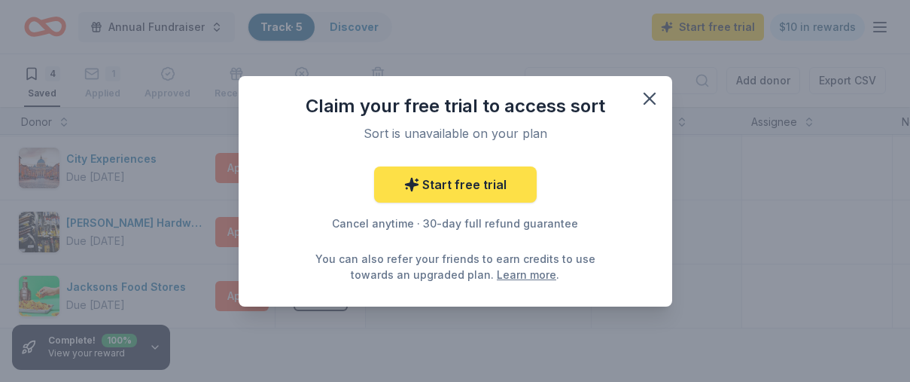
click at [511, 184] on link "Start free trial" at bounding box center [455, 184] width 163 height 36
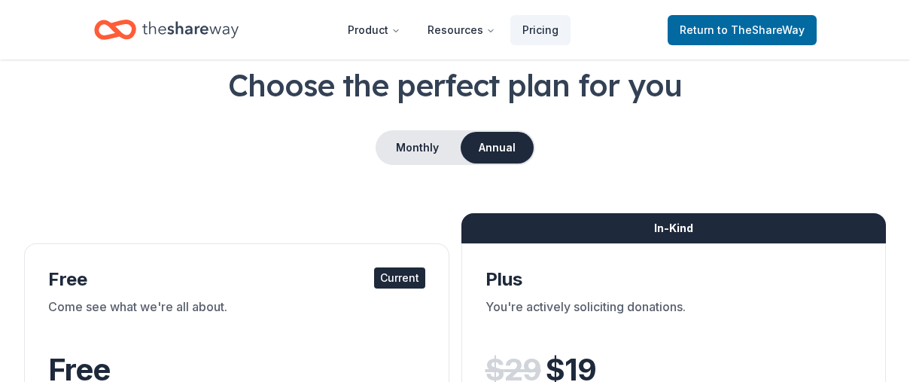
scroll to position [86, 0]
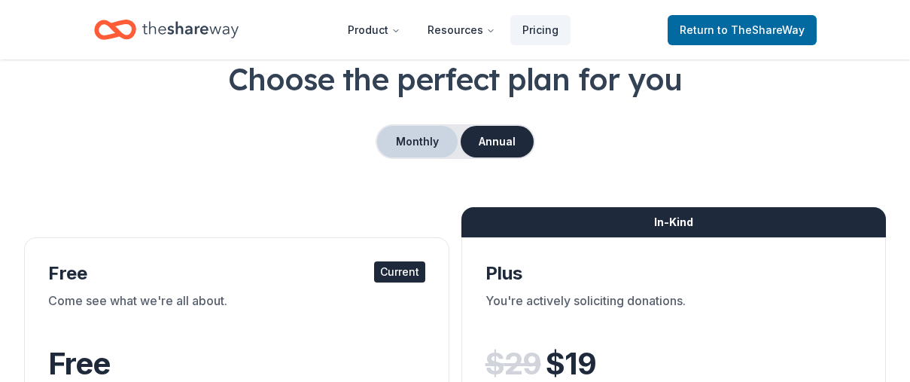
click at [413, 148] on button "Monthly" at bounding box center [417, 142] width 81 height 32
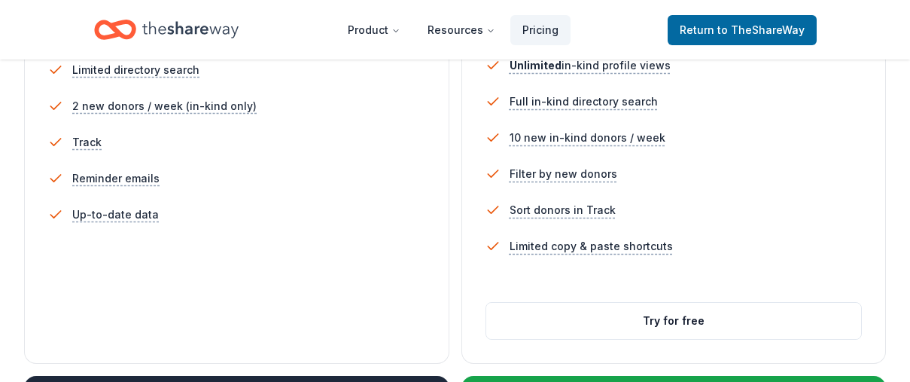
scroll to position [515, 0]
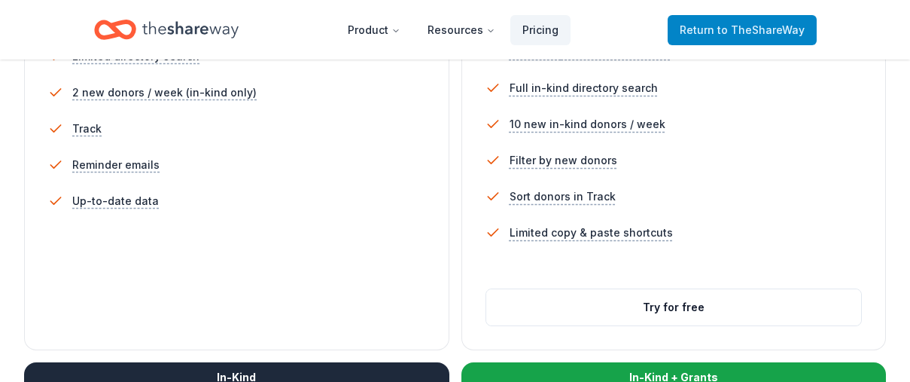
click at [733, 29] on span "to TheShareWay" at bounding box center [761, 29] width 87 height 13
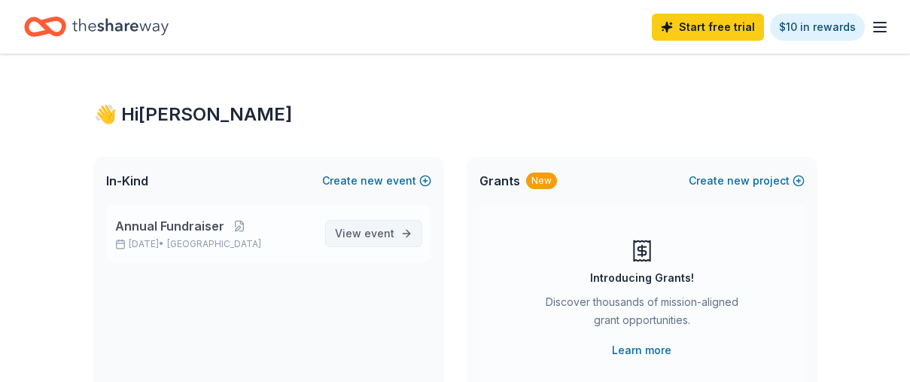
click at [357, 237] on span "View event" at bounding box center [364, 233] width 59 height 18
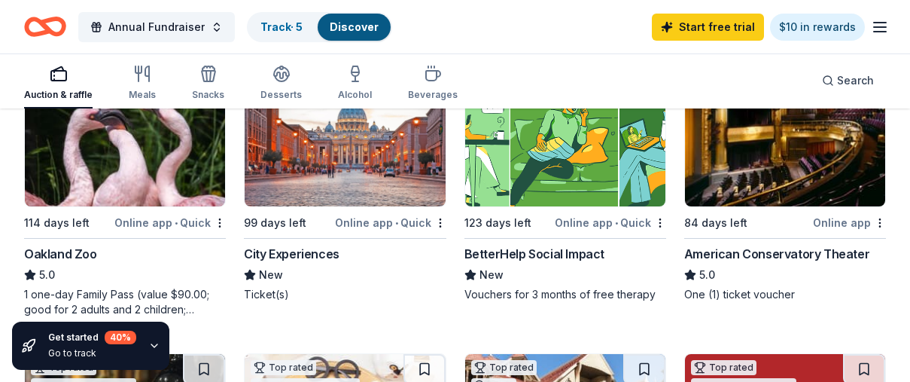
scroll to position [212, 0]
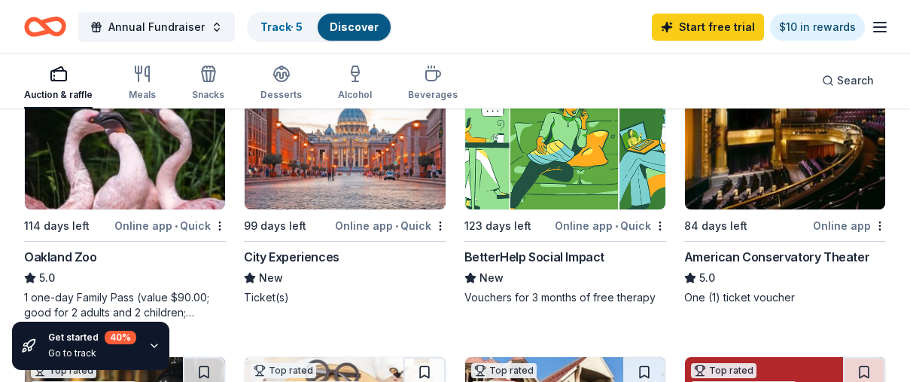
click at [885, 30] on icon "button" at bounding box center [880, 27] width 18 height 18
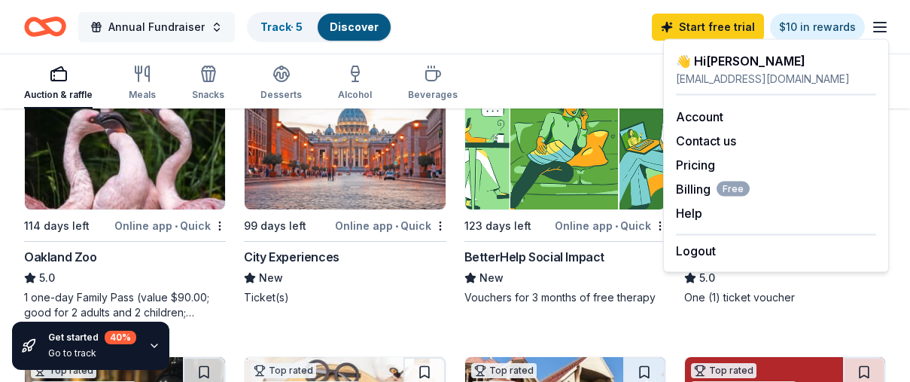
click at [192, 29] on span "Annual Fundraiser" at bounding box center [156, 27] width 96 height 18
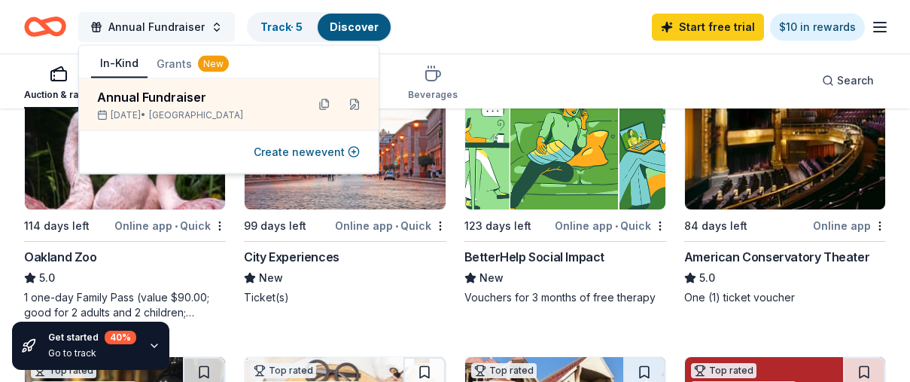
click at [210, 29] on button "Annual Fundraiser" at bounding box center [156, 27] width 157 height 30
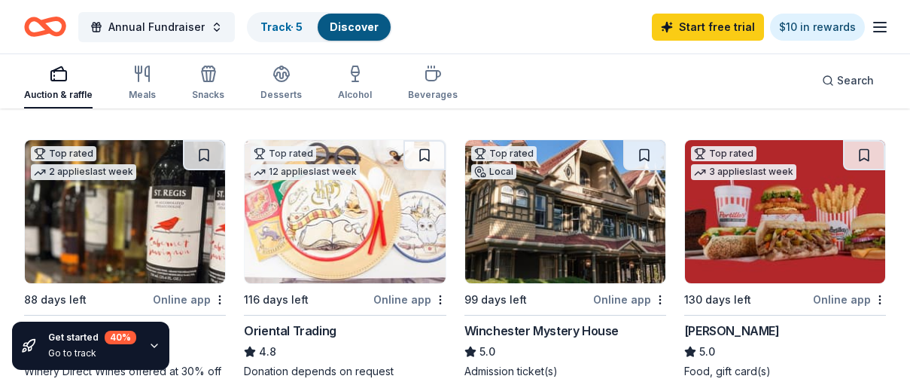
scroll to position [429, 0]
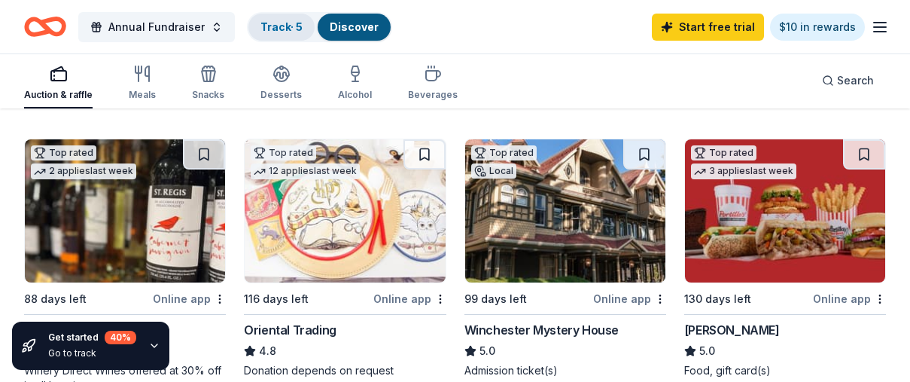
click at [268, 29] on link "Track · 5" at bounding box center [282, 26] width 42 height 13
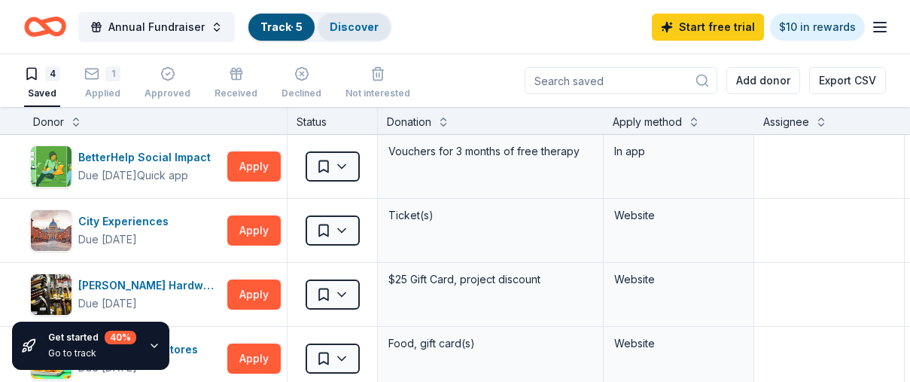
click at [339, 29] on link "Discover" at bounding box center [354, 26] width 49 height 13
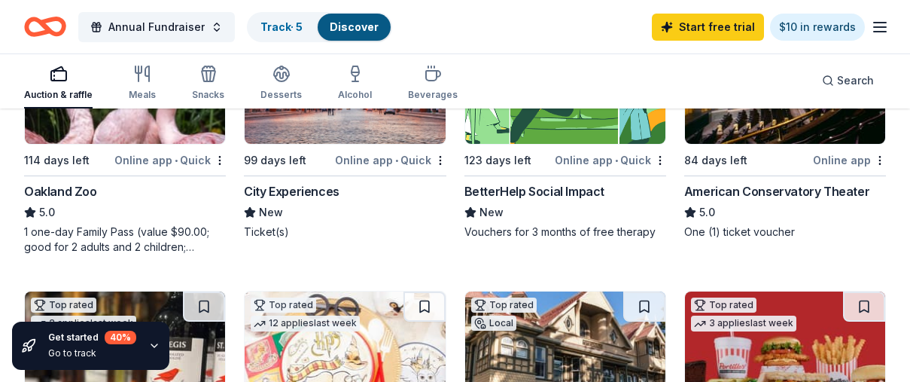
scroll to position [278, 0]
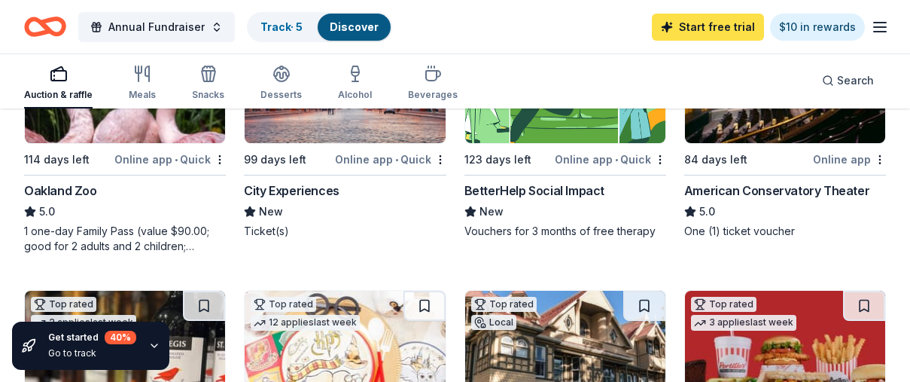
click at [726, 26] on link "Start free trial" at bounding box center [708, 27] width 112 height 27
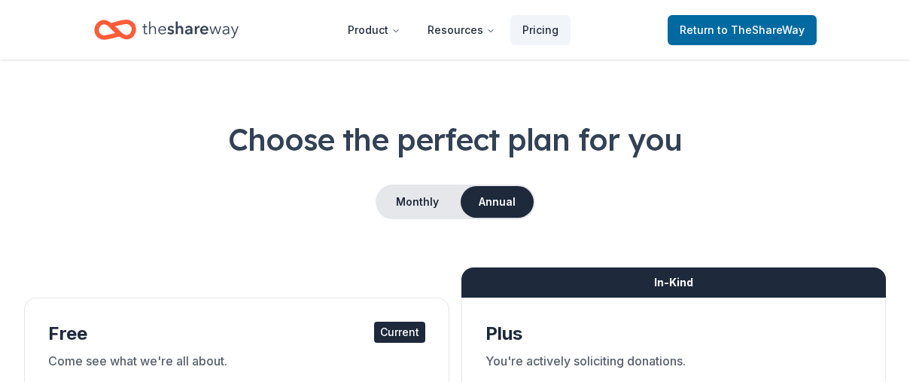
scroll to position [34, 0]
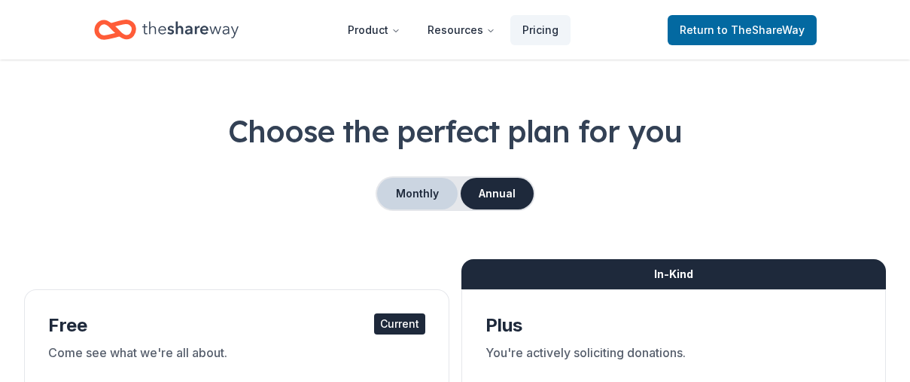
click at [410, 200] on button "Monthly" at bounding box center [417, 194] width 81 height 32
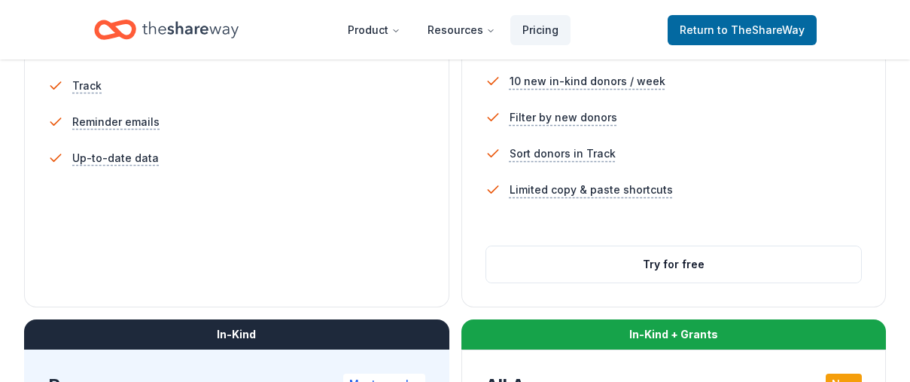
scroll to position [560, 0]
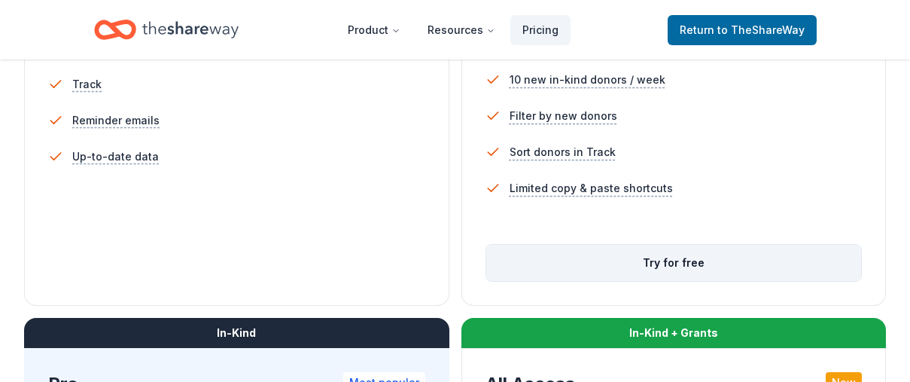
click at [672, 267] on button "Try for free" at bounding box center [674, 263] width 376 height 36
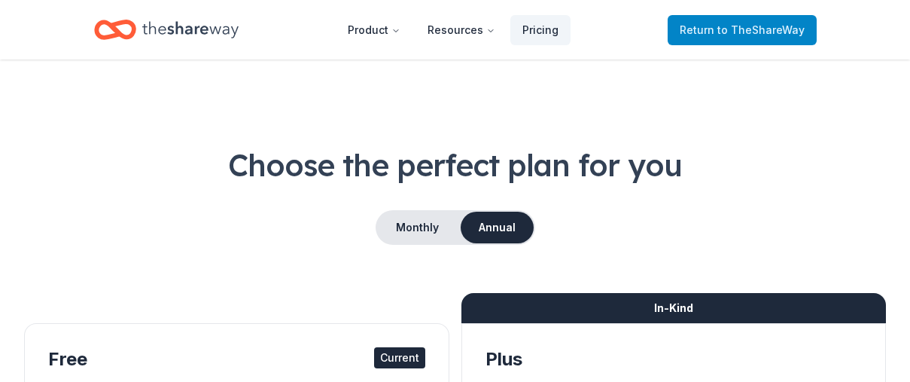
click at [739, 28] on span "to TheShareWay" at bounding box center [761, 29] width 87 height 13
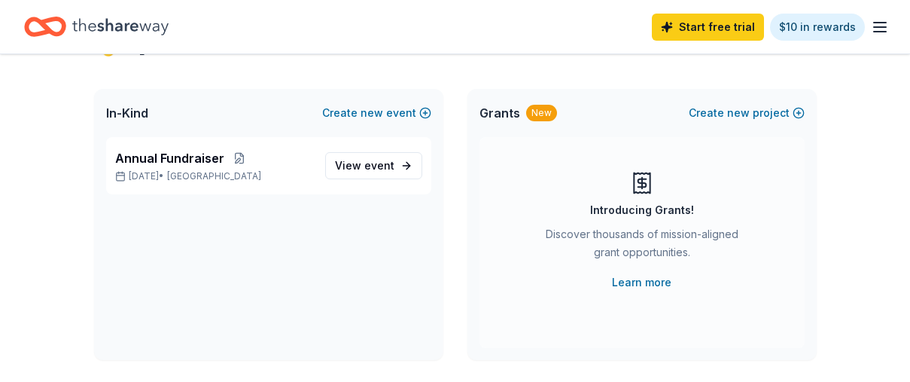
scroll to position [61, 0]
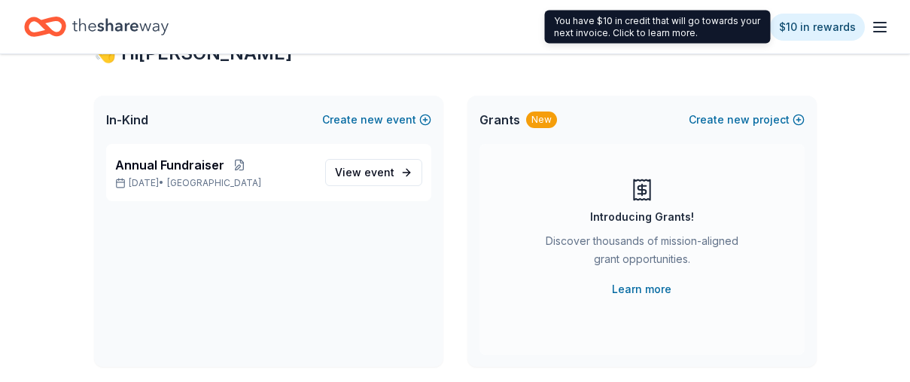
click at [738, 31] on div "You have $10 in credit that will go towards your next invoice. Click to learn m…" at bounding box center [658, 27] width 226 height 33
click at [814, 27] on link "$10 in rewards" at bounding box center [817, 27] width 95 height 27
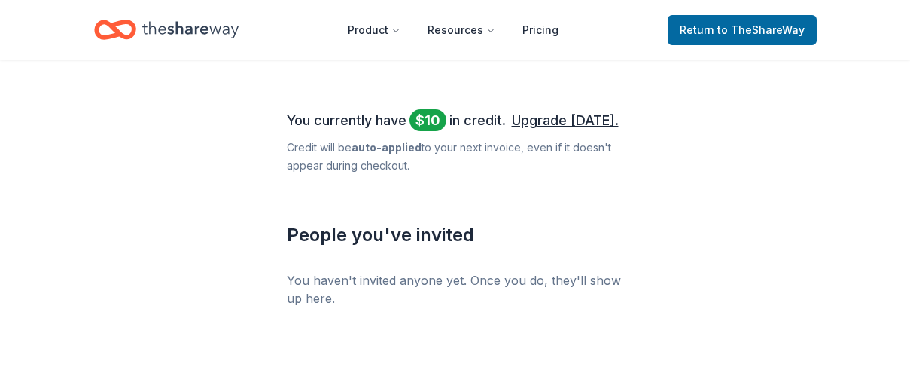
scroll to position [638, 0]
click at [573, 123] on link "Upgrade today." at bounding box center [565, 121] width 107 height 24
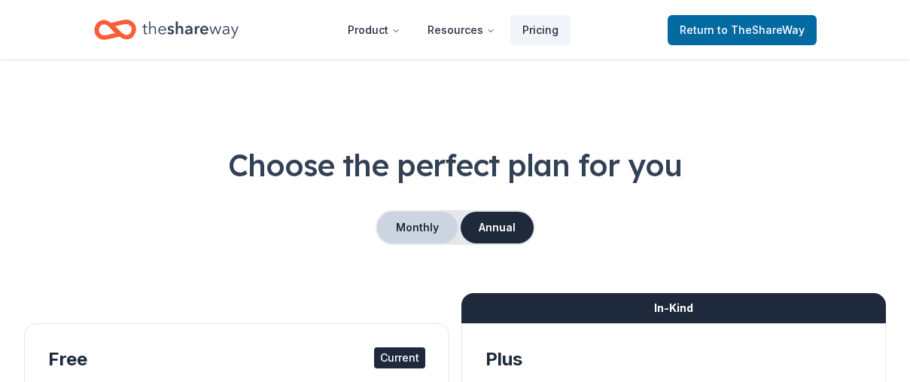
click at [429, 228] on button "Monthly" at bounding box center [417, 228] width 81 height 32
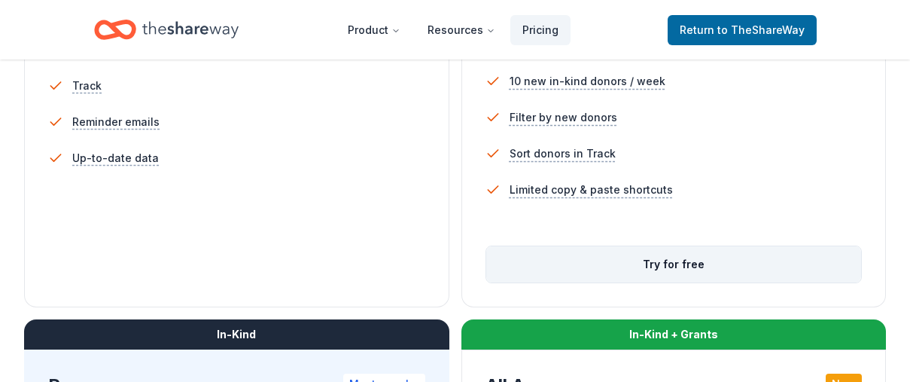
scroll to position [560, 0]
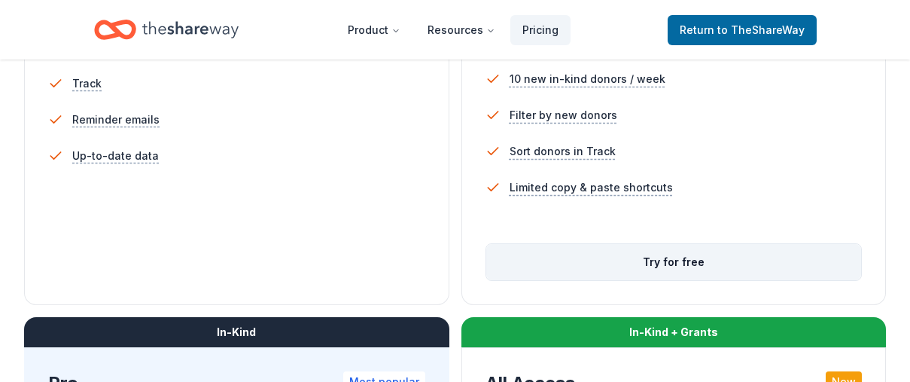
click at [688, 263] on button "Try for free" at bounding box center [674, 262] width 376 height 36
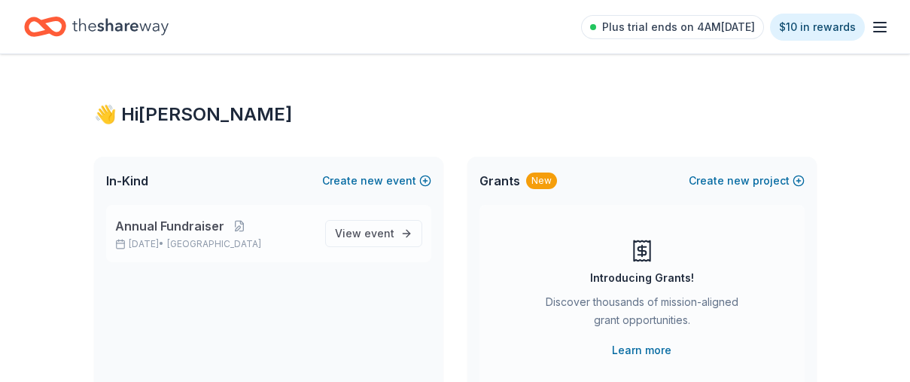
click at [163, 234] on span "Annual Fundraiser" at bounding box center [169, 226] width 109 height 18
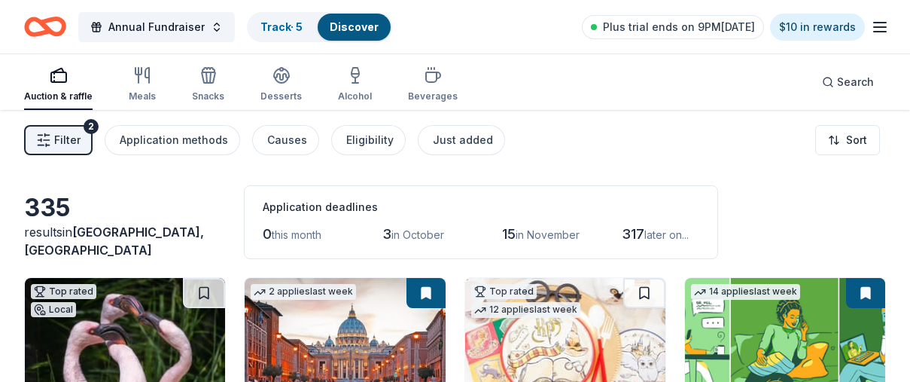
click at [51, 140] on button "Filter 2" at bounding box center [58, 140] width 69 height 30
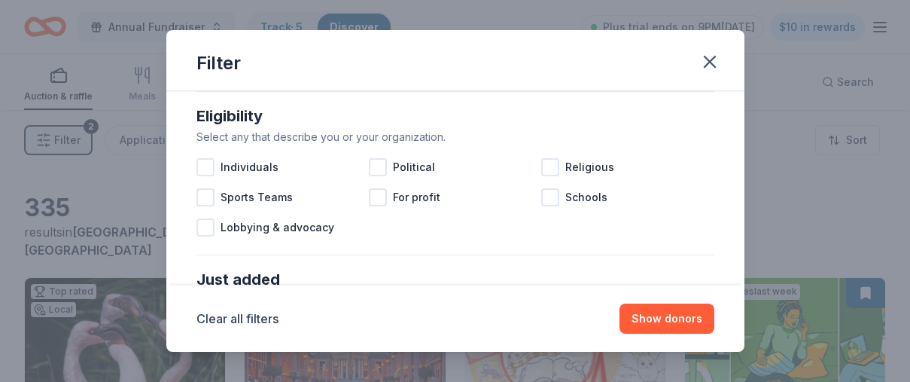
scroll to position [432, 0]
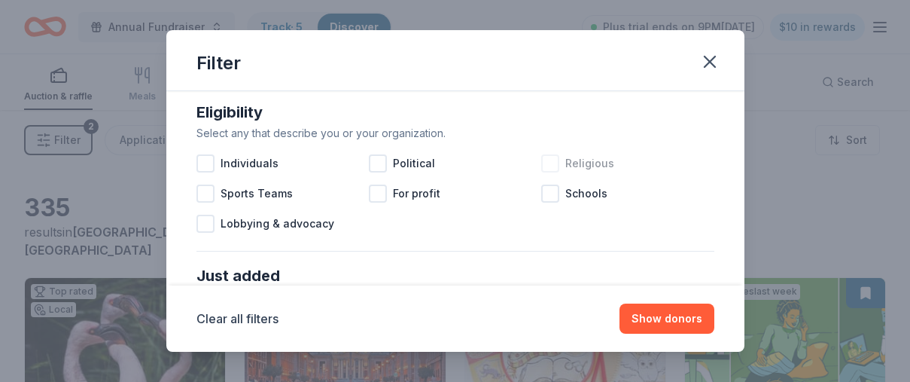
click at [550, 163] on div at bounding box center [550, 163] width 18 height 18
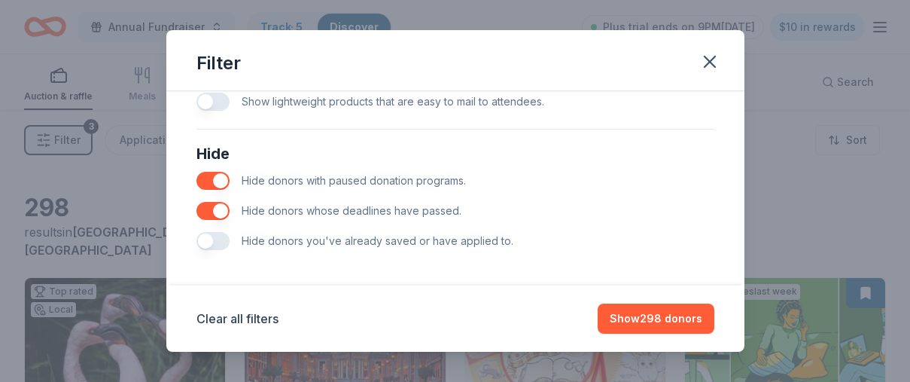
scroll to position [797, 0]
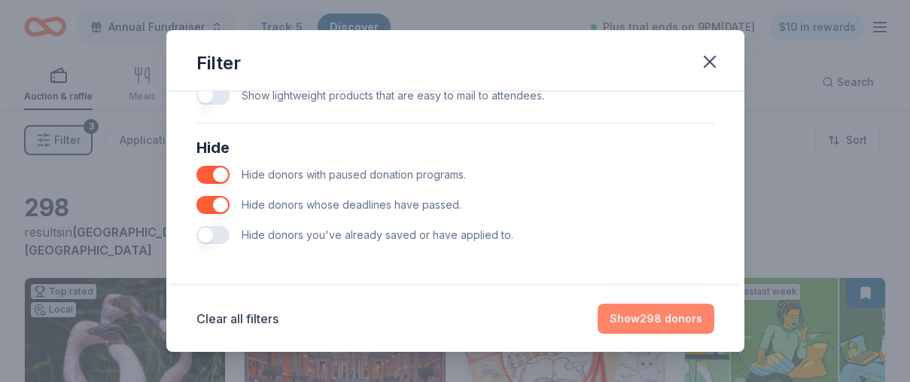
click at [652, 319] on button "Show 298 donors" at bounding box center [656, 318] width 117 height 30
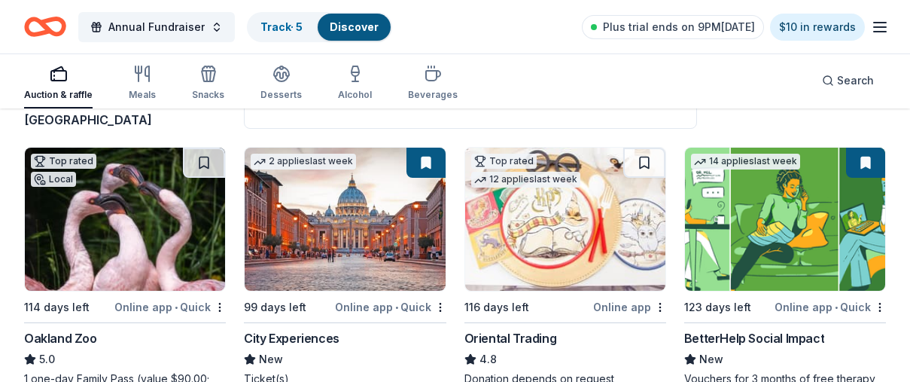
scroll to position [0, 0]
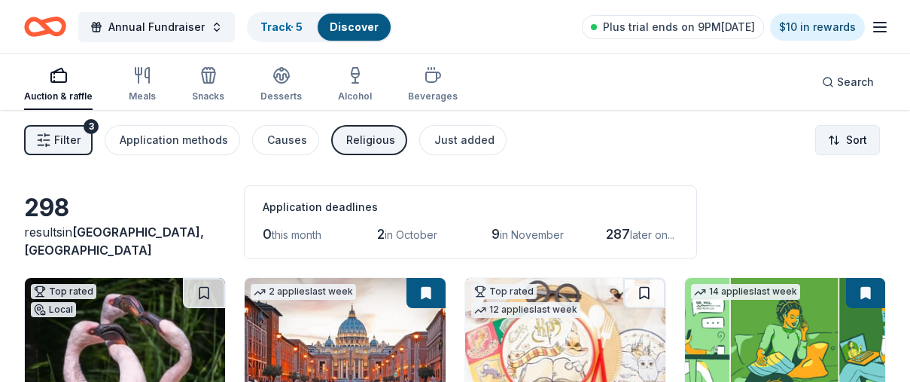
click at [861, 142] on html "Annual Fundraiser Track · 5 Discover Plus trial ends on 9PM[DATE] $10 in reward…" at bounding box center [455, 191] width 910 height 382
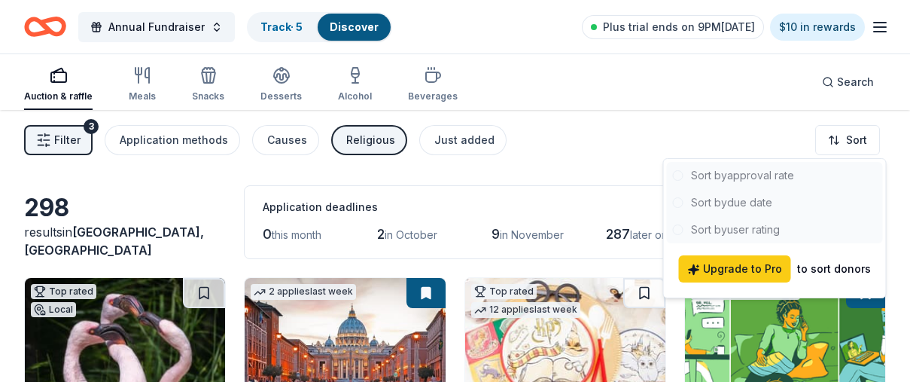
click at [779, 178] on div at bounding box center [775, 202] width 216 height 81
click at [593, 150] on html "Annual Fundraiser Track · 5 Discover Plus trial ends on 9PM[DATE] $10 in reward…" at bounding box center [455, 191] width 910 height 382
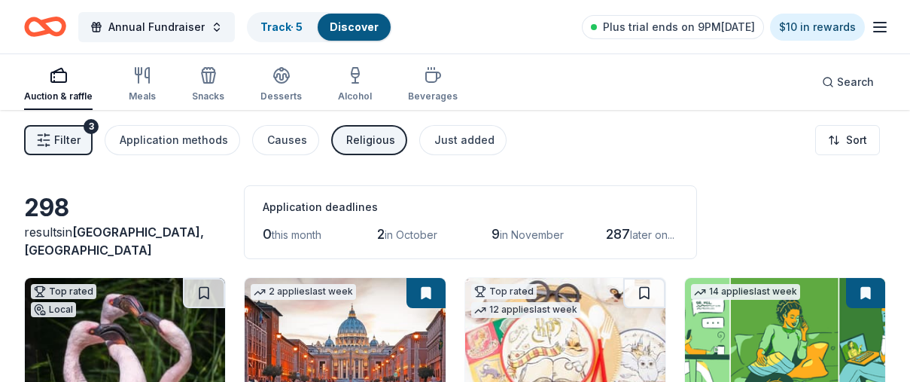
click at [427, 239] on span "in October" at bounding box center [411, 234] width 53 height 13
